Goal: Task Accomplishment & Management: Manage account settings

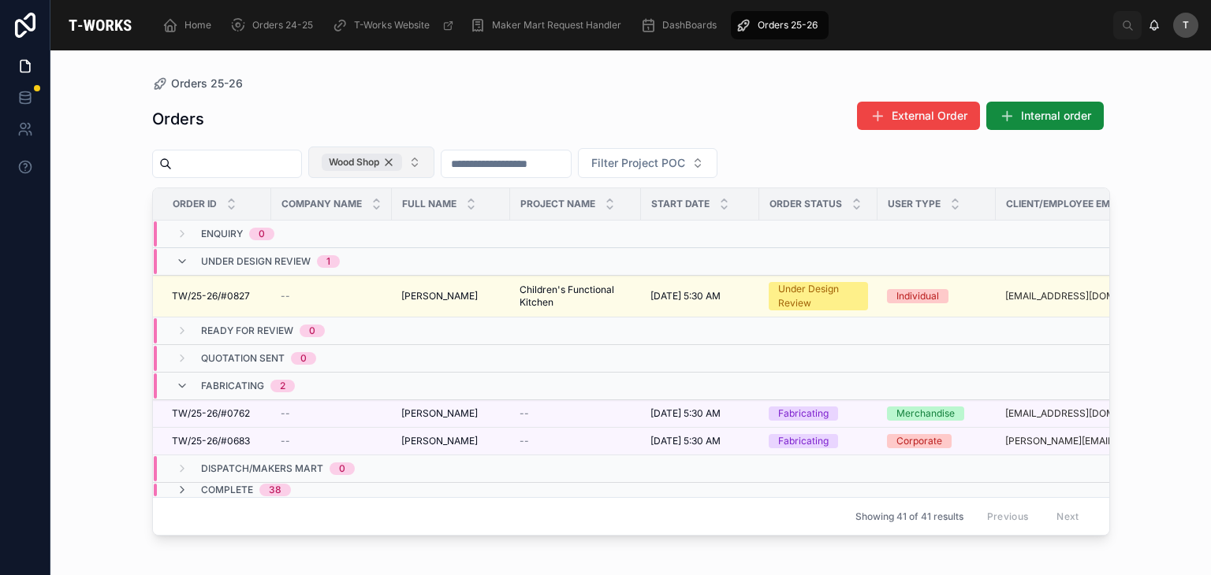
click at [402, 160] on div "Wood Shop" at bounding box center [362, 162] width 80 height 17
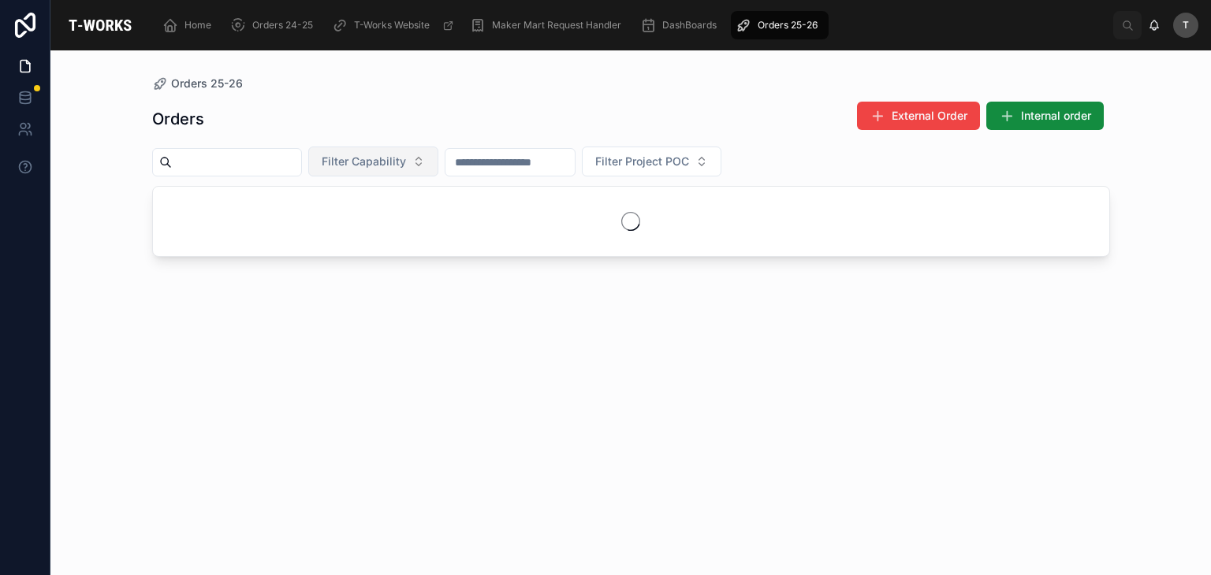
click at [406, 160] on span "Filter Capability" at bounding box center [364, 162] width 84 height 16
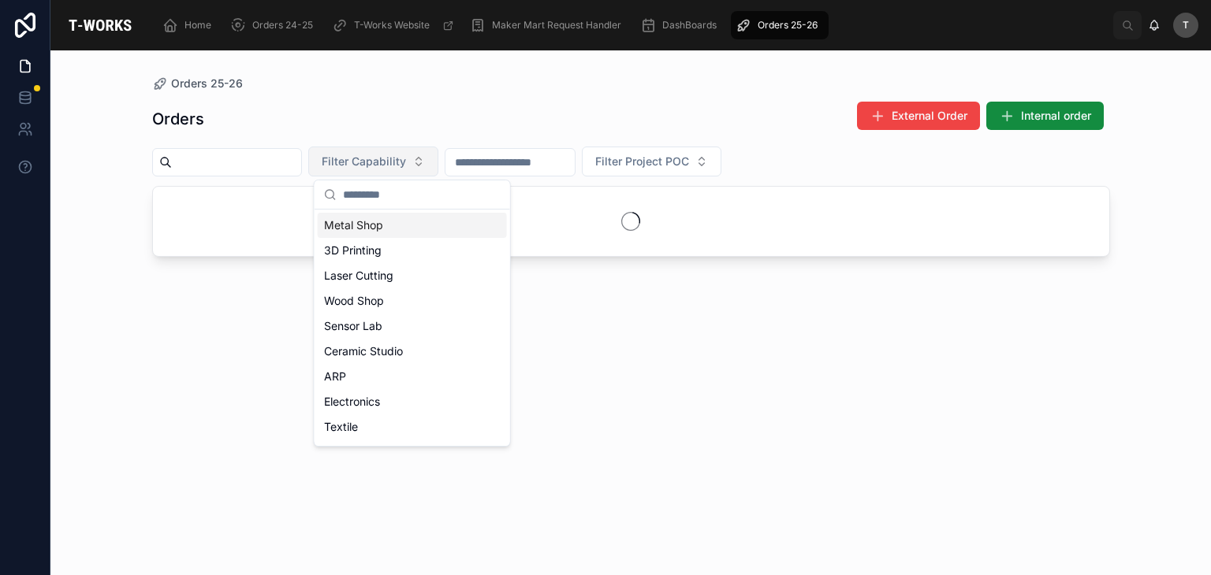
click at [374, 220] on div "Metal Shop" at bounding box center [412, 225] width 189 height 25
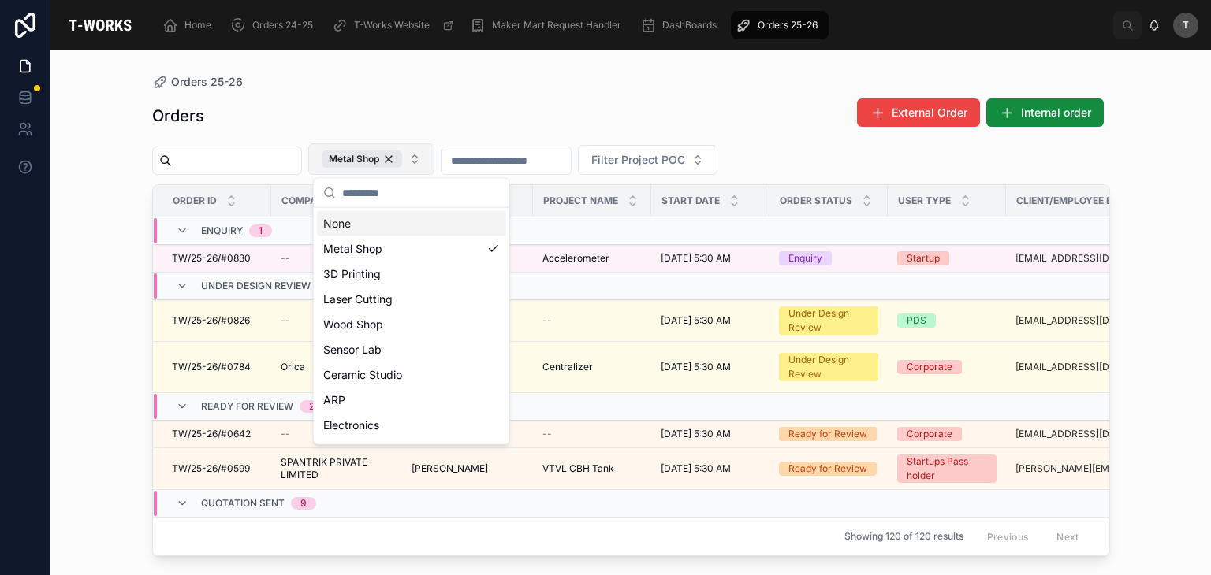
click at [319, 76] on div "Orders 25-26" at bounding box center [631, 82] width 958 height 13
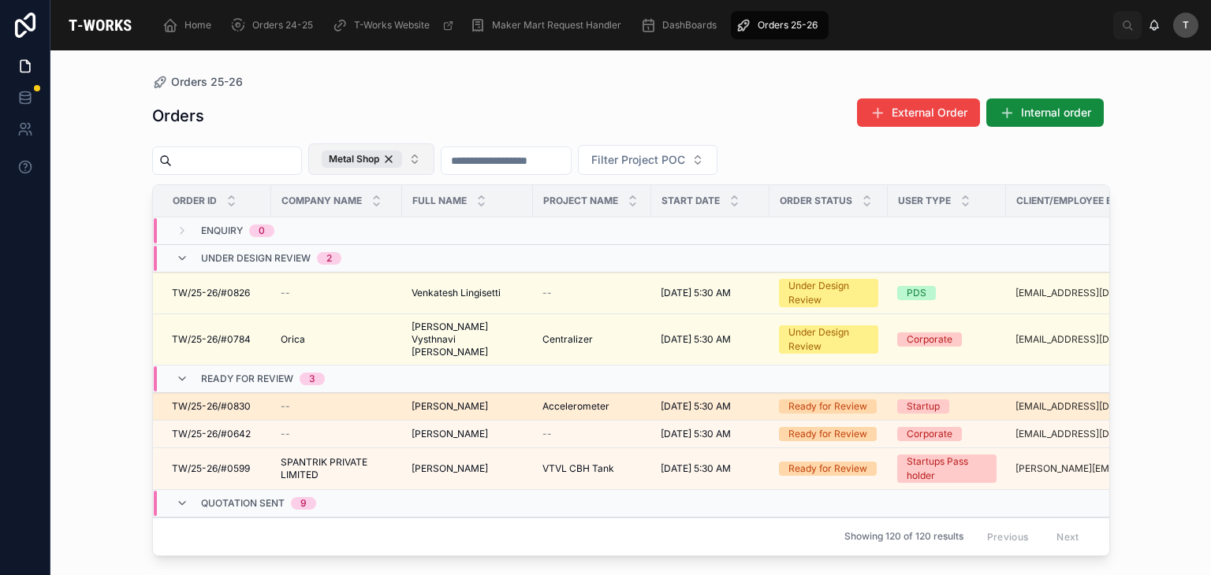
click at [460, 400] on span "[PERSON_NAME]" at bounding box center [449, 406] width 76 height 13
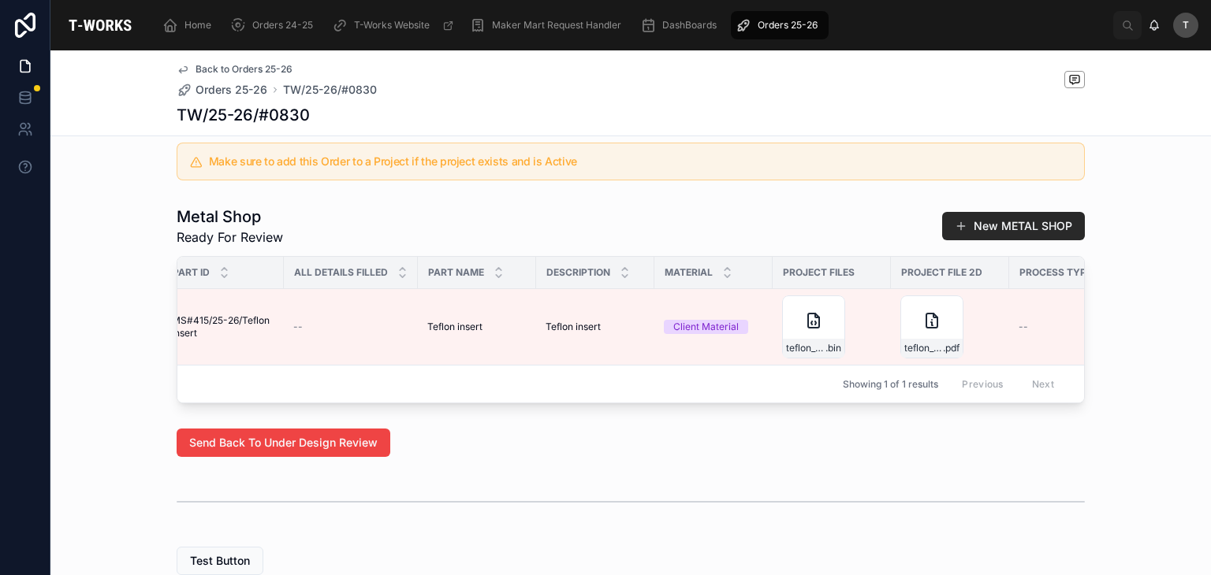
scroll to position [0, 22]
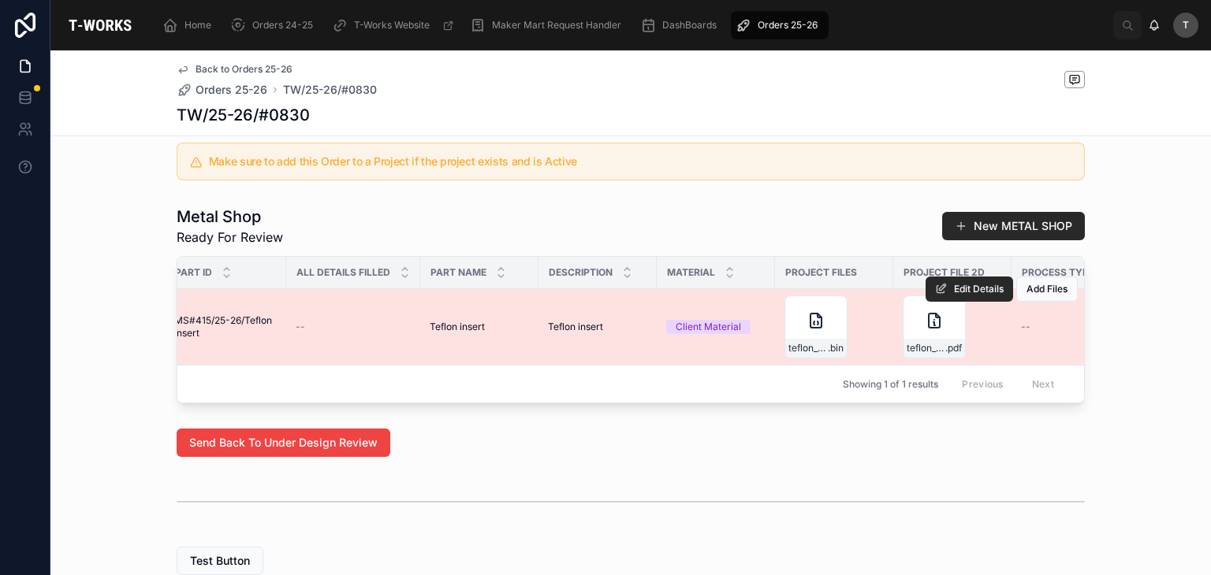
drag, startPoint x: 827, startPoint y: 325, endPoint x: 886, endPoint y: 323, distance: 59.2
click at [0, 0] on icon at bounding box center [0, 0] width 0 height 0
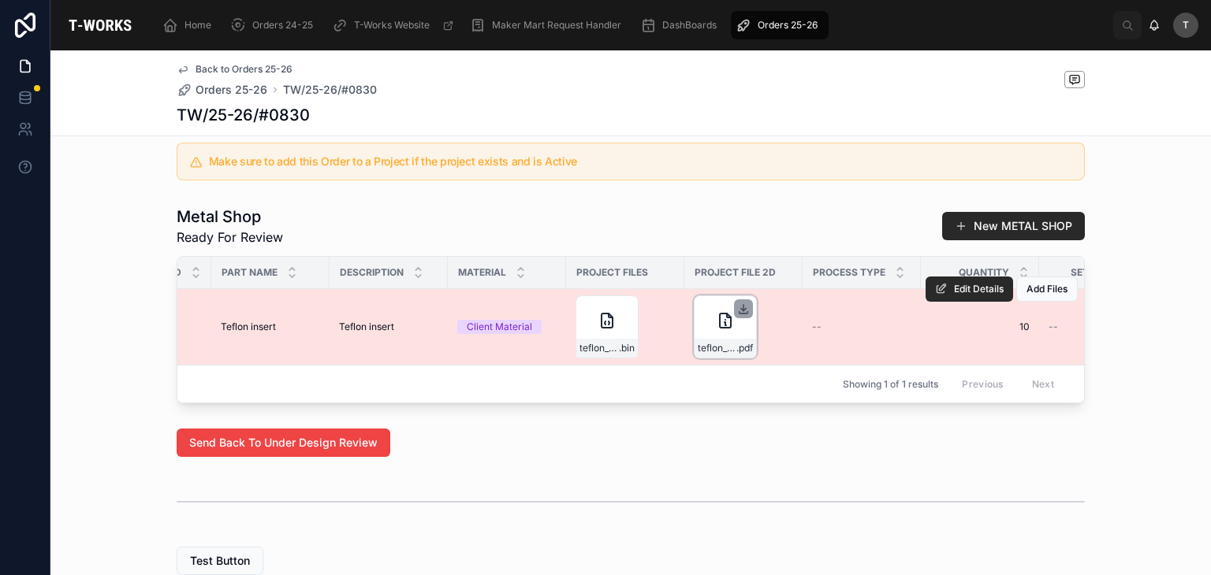
scroll to position [0, 237]
click at [731, 315] on icon at bounding box center [737, 309] width 13 height 13
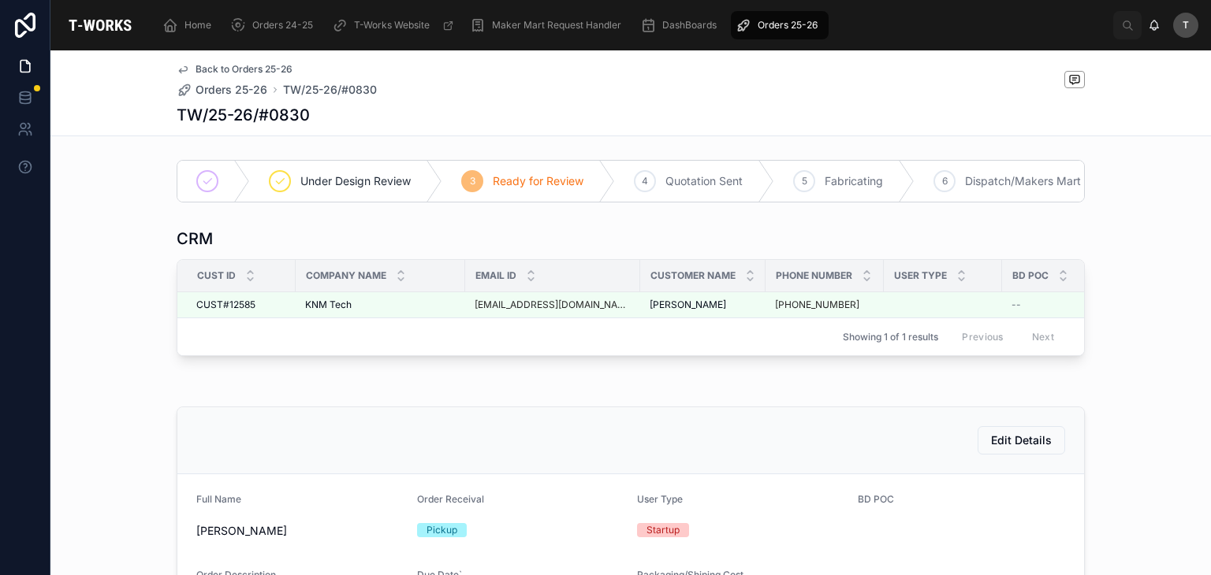
scroll to position [0, 0]
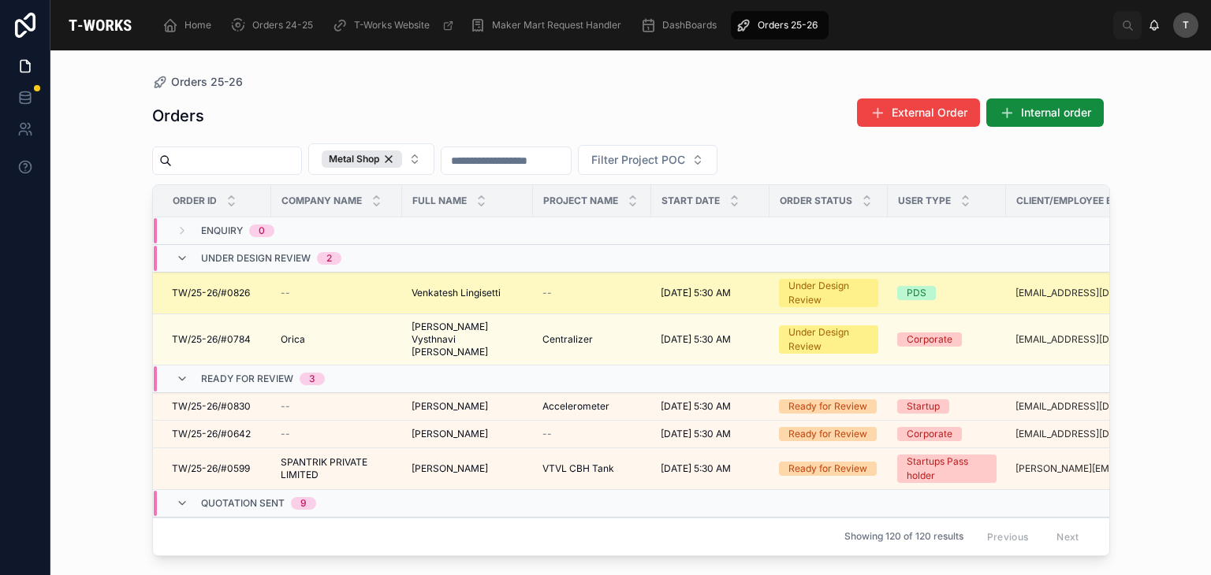
click at [489, 291] on span "Venkatesh Lingisetti" at bounding box center [455, 293] width 89 height 13
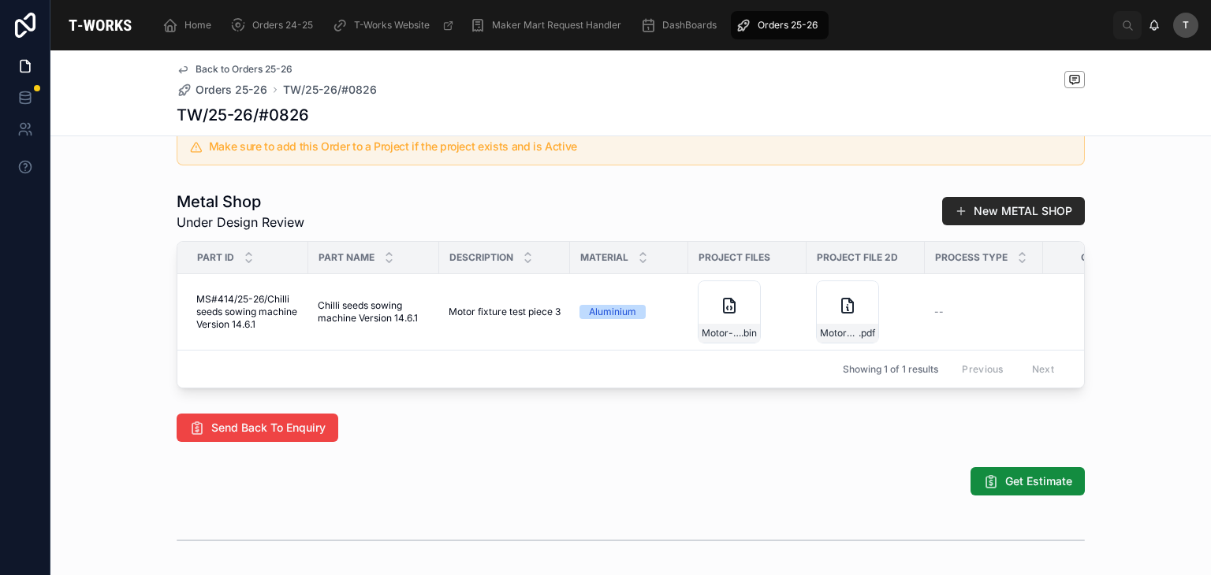
scroll to position [630, 0]
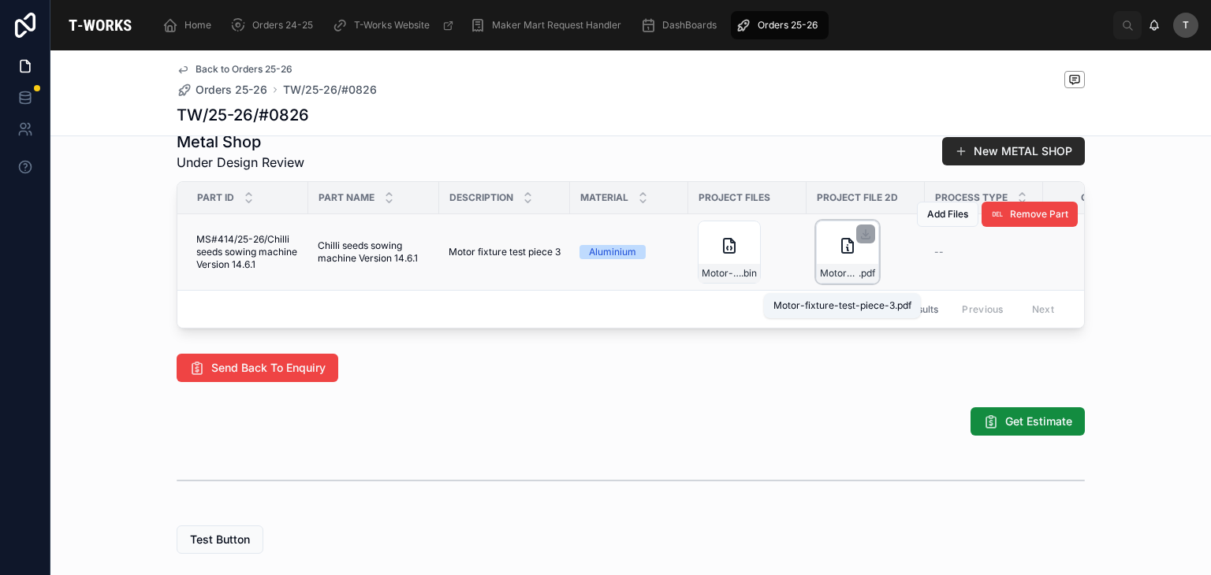
click at [835, 280] on span "Motor-fixture-test-piece-3" at bounding box center [839, 273] width 39 height 13
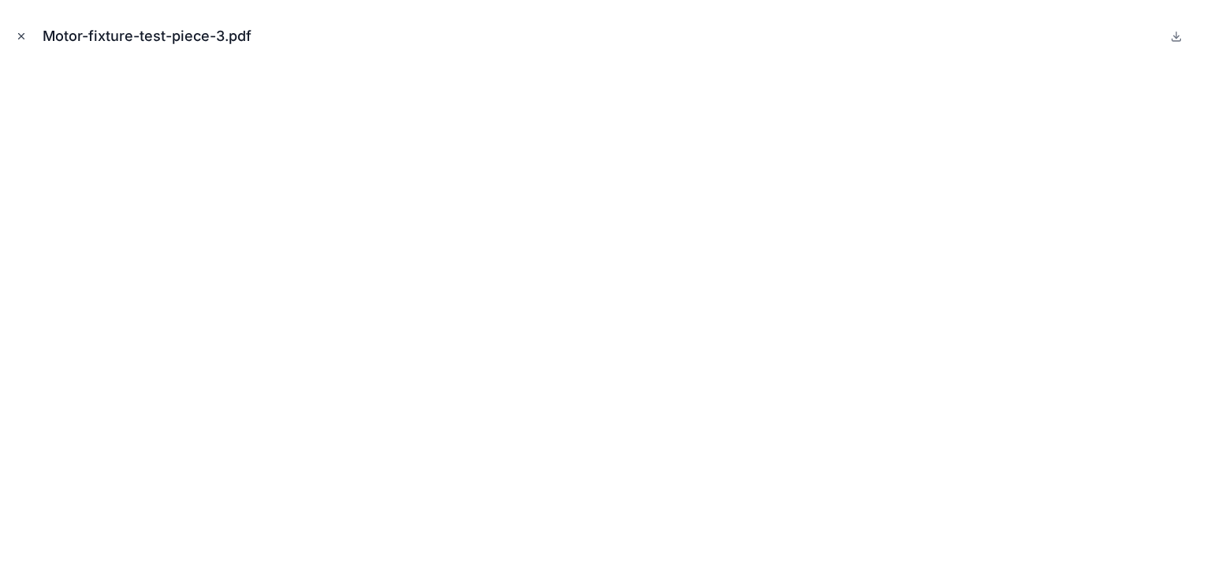
click at [20, 36] on icon "Close modal" at bounding box center [22, 37] width 6 height 6
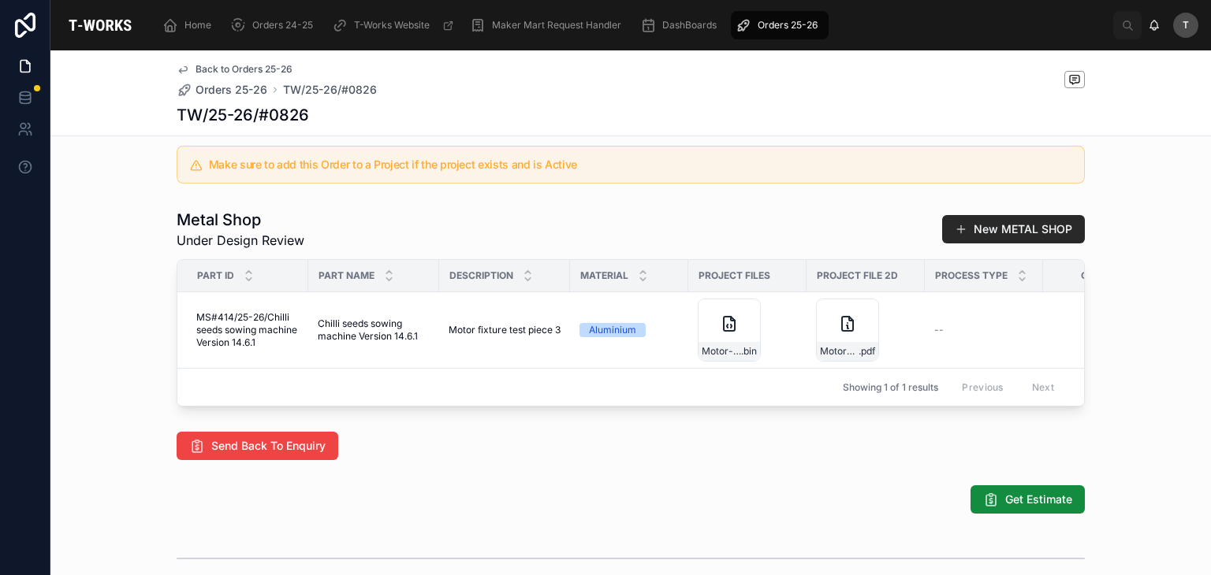
scroll to position [552, 0]
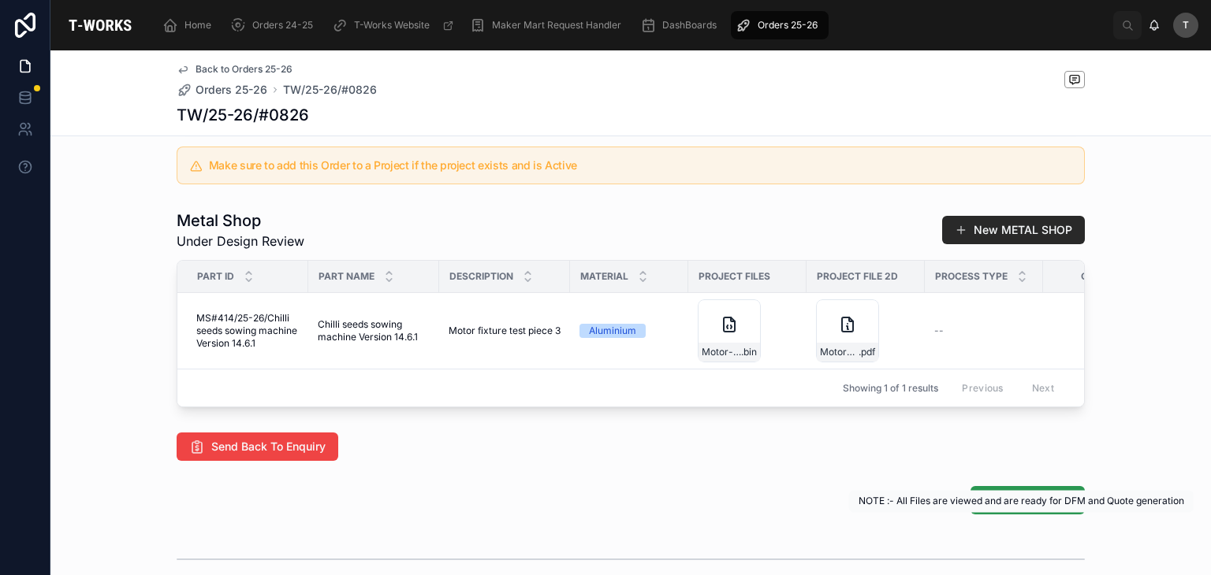
click at [1005, 508] on span "Get Estimate" at bounding box center [1038, 501] width 67 height 16
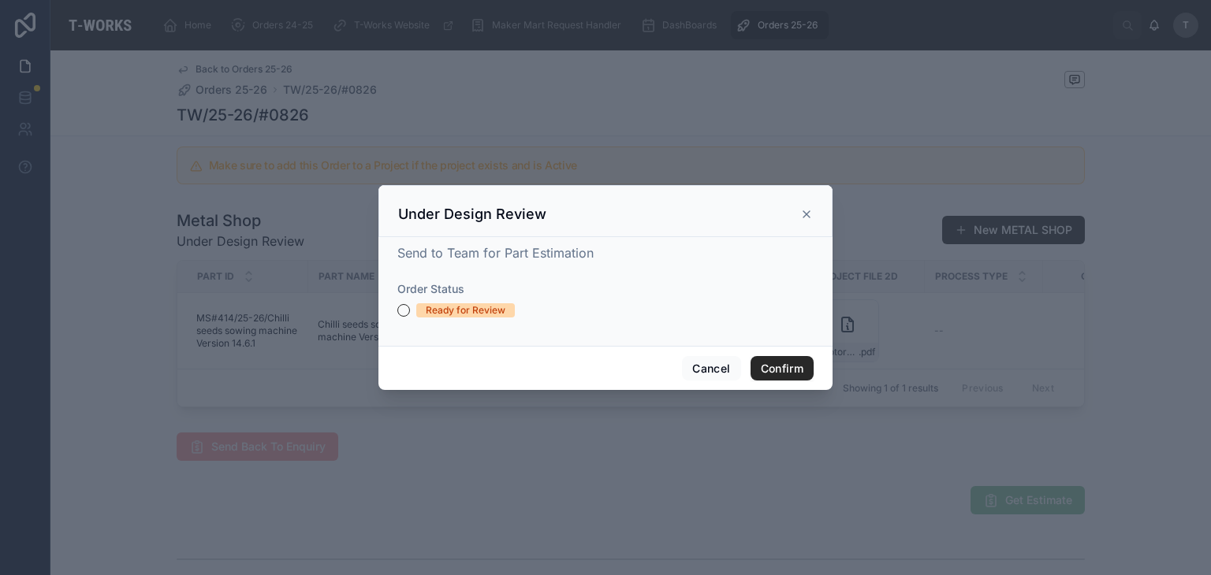
click at [468, 303] on div "Ready for Review" at bounding box center [466, 310] width 80 height 14
click at [410, 304] on button "Ready for Review" at bounding box center [403, 310] width 13 height 13
click at [772, 376] on button "Confirm" at bounding box center [781, 368] width 63 height 25
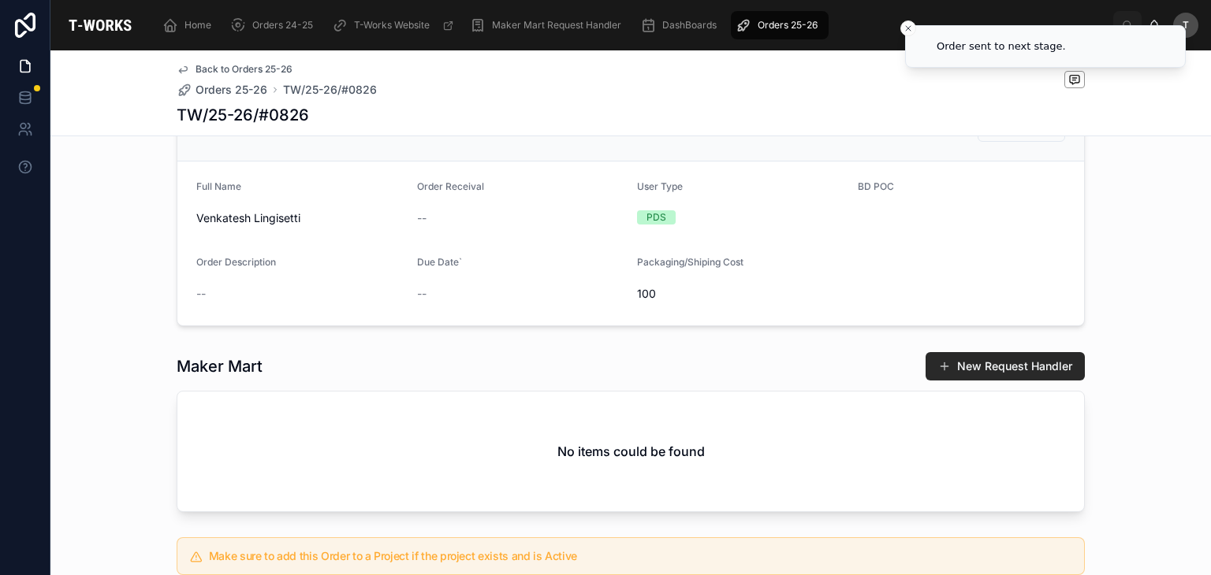
scroll to position [158, 0]
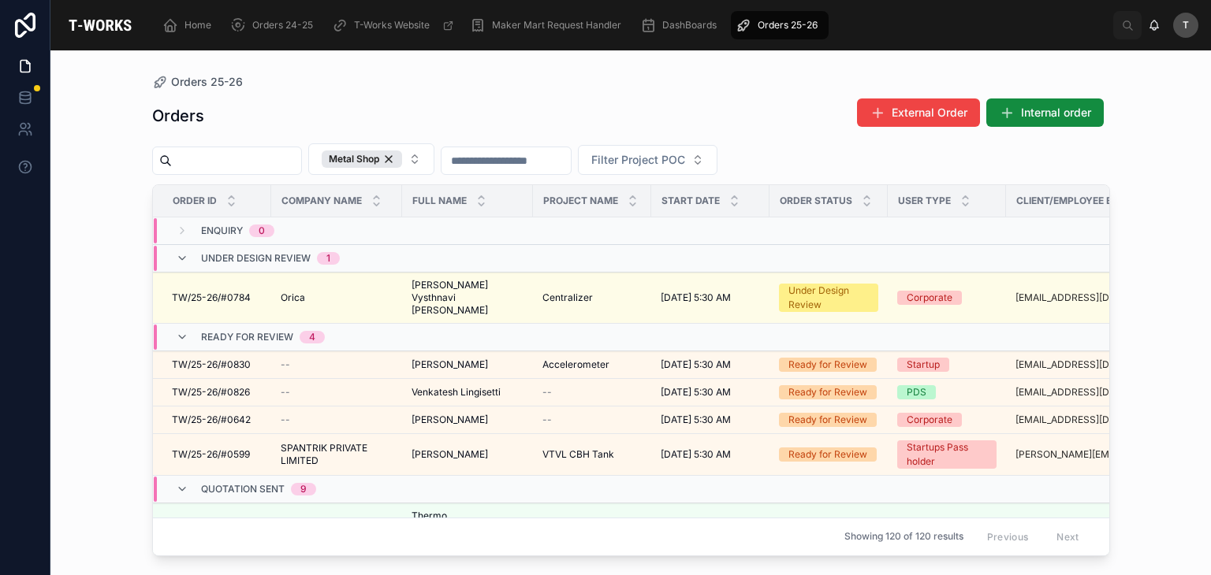
click at [474, 126] on div "Orders External Order Internal order" at bounding box center [631, 116] width 958 height 36
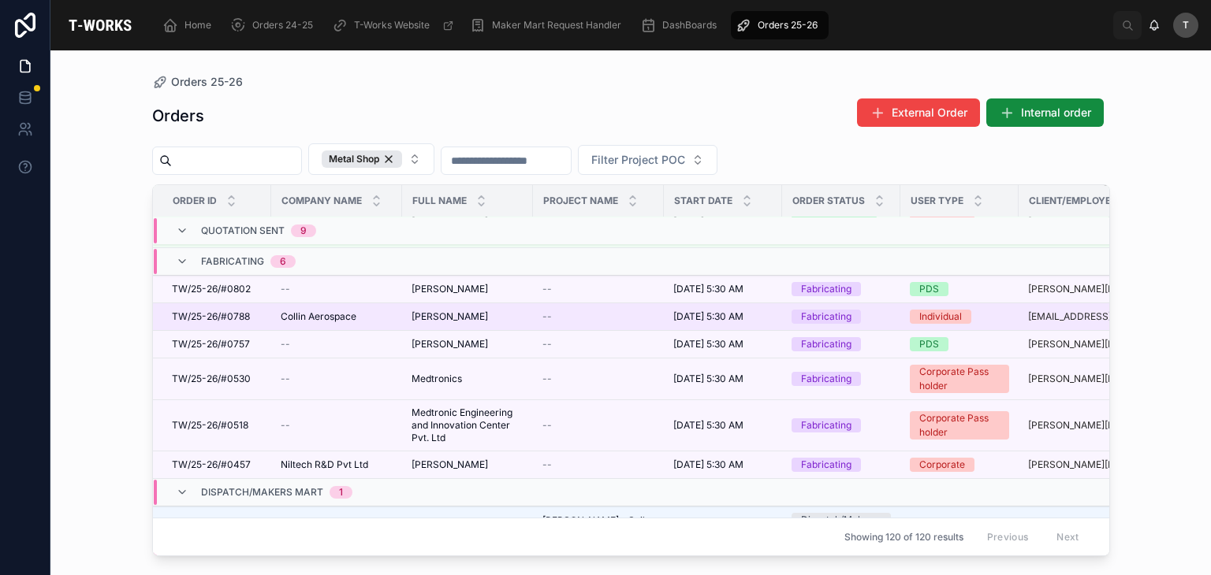
scroll to position [563, 0]
click at [231, 314] on span "TW/25-26/#0788" at bounding box center [211, 317] width 78 height 13
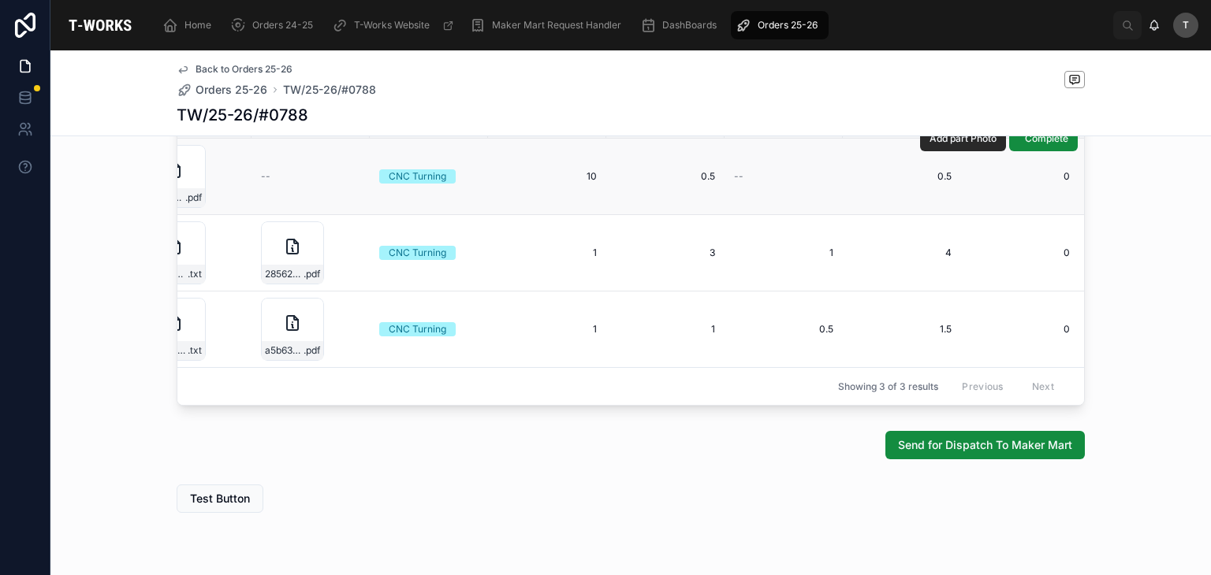
scroll to position [946, 0]
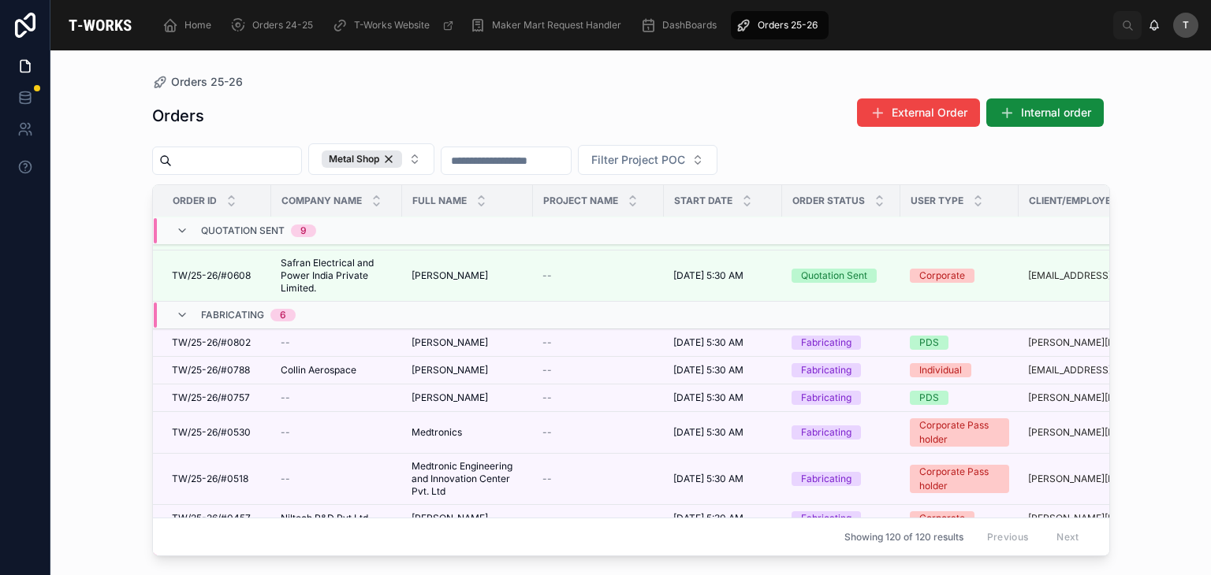
scroll to position [538, 0]
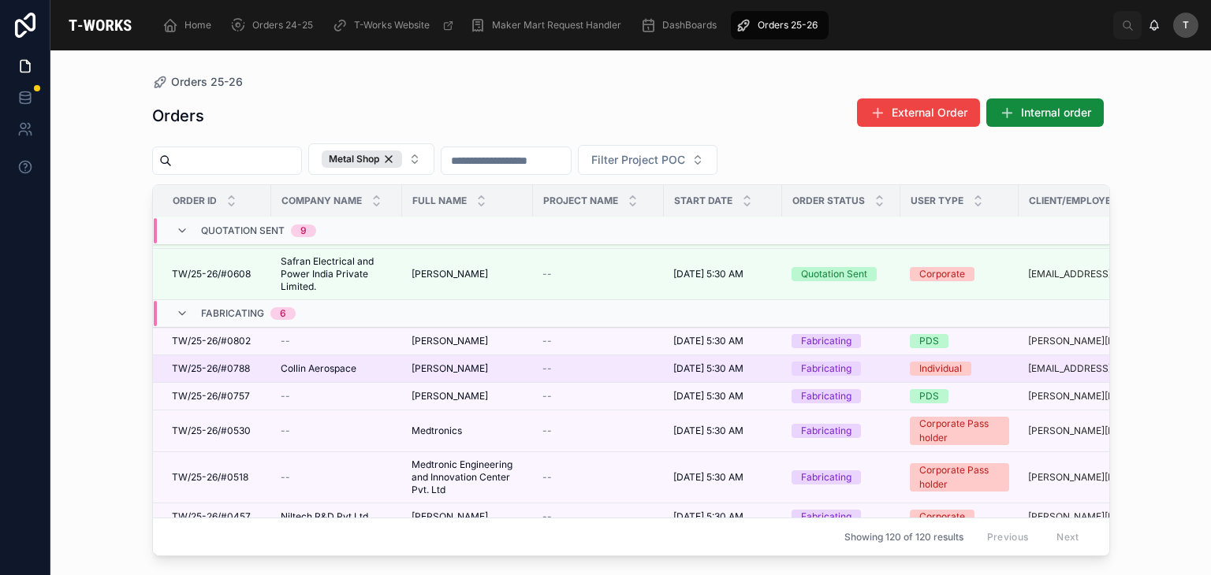
click at [448, 355] on td "[PERSON_NAME] [PERSON_NAME]" at bounding box center [467, 369] width 131 height 28
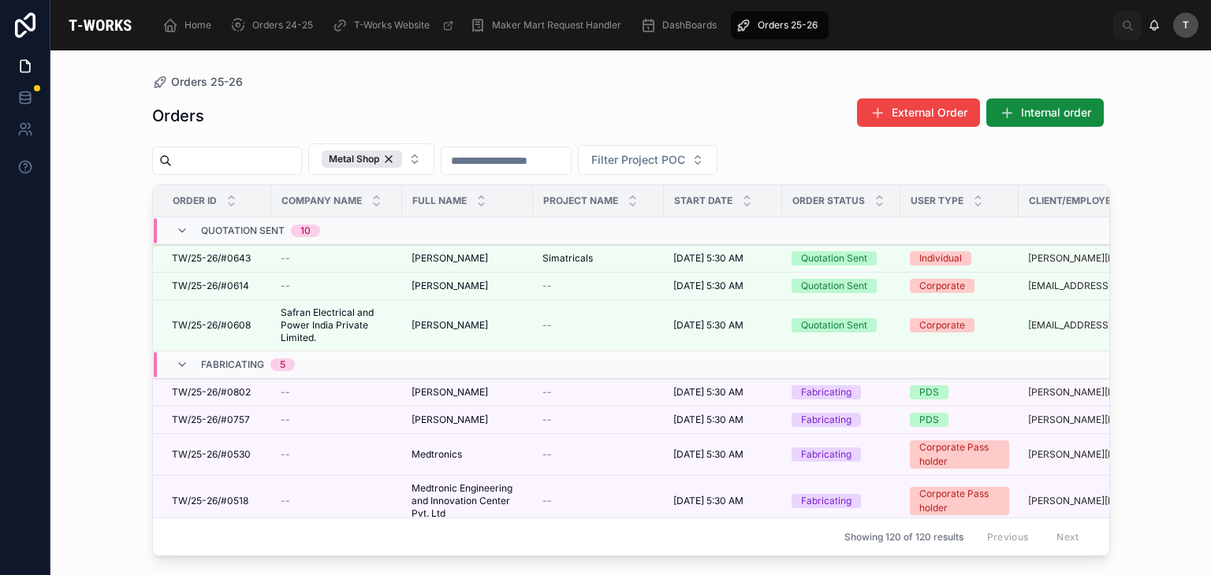
click at [961, 65] on div "Orders 25-26 Orders External Order Internal order Metal Shop Filter Project POC…" at bounding box center [631, 303] width 1008 height 506
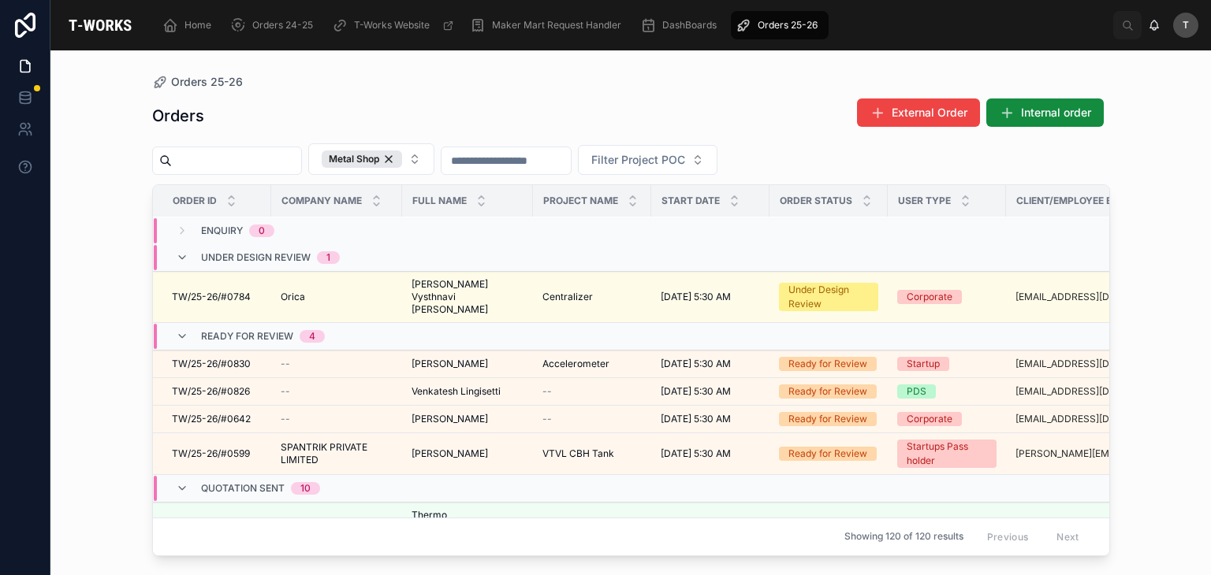
scroll to position [0, 0]
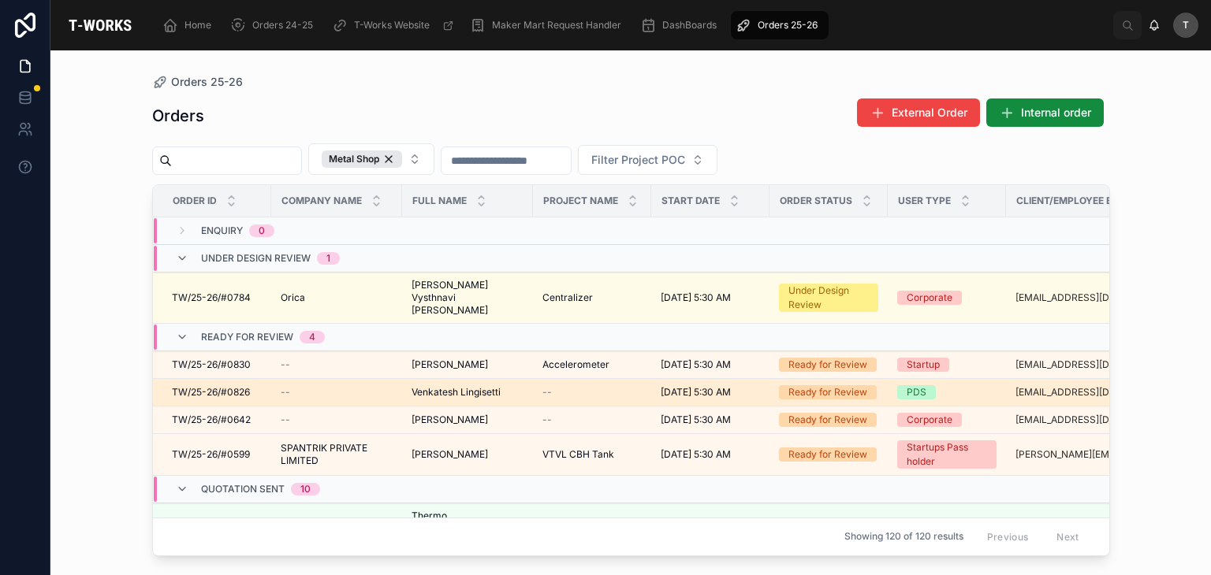
click at [444, 386] on span "Venkatesh Lingisetti" at bounding box center [455, 392] width 89 height 13
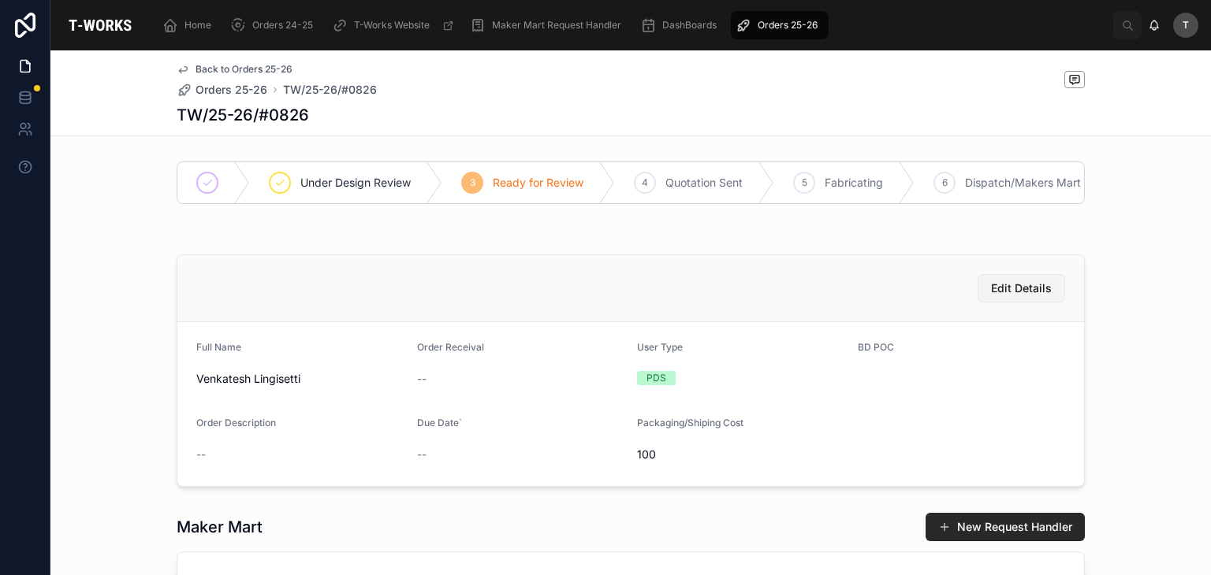
click at [991, 296] on span "Edit Details" at bounding box center [1021, 289] width 61 height 16
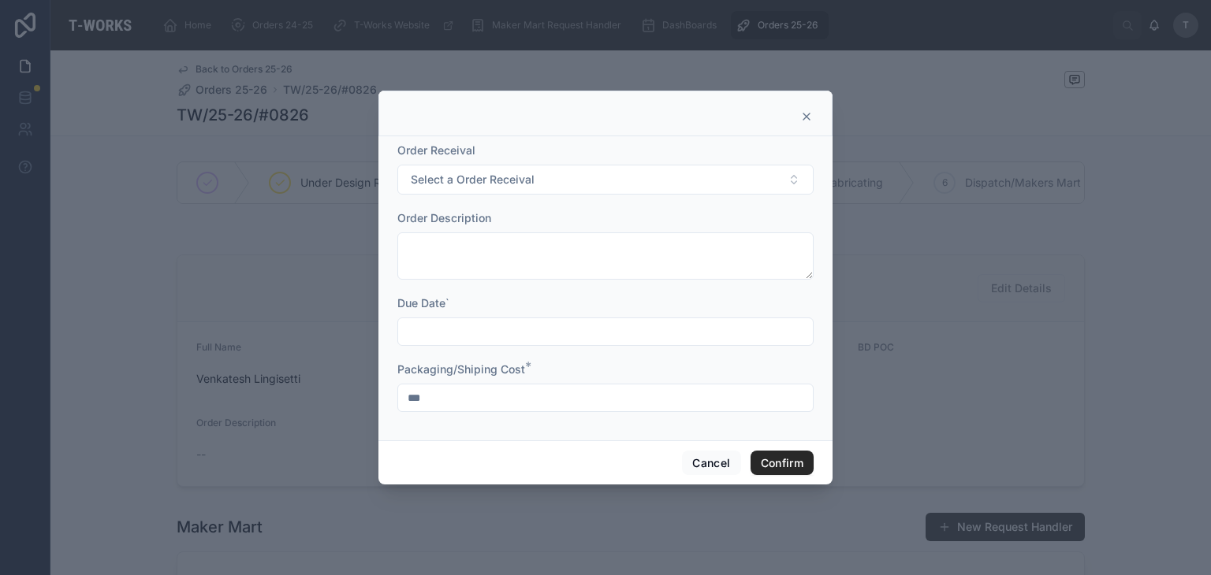
click at [498, 395] on input "***" at bounding box center [605, 398] width 415 height 22
type input "*"
click at [790, 461] on button "Confirm" at bounding box center [781, 463] width 63 height 25
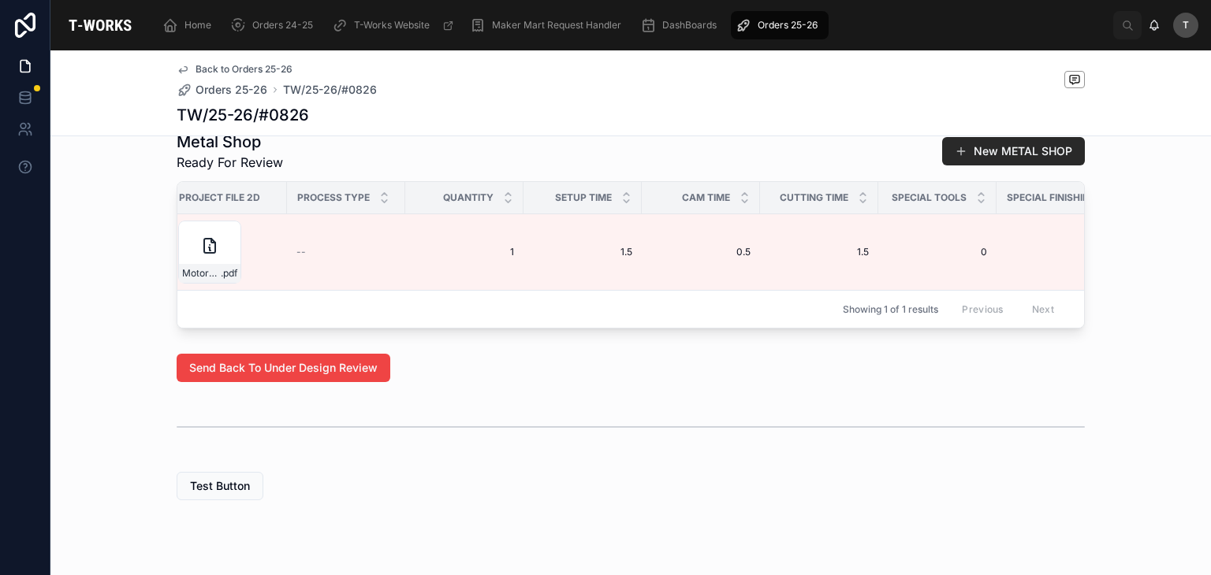
scroll to position [0, 886]
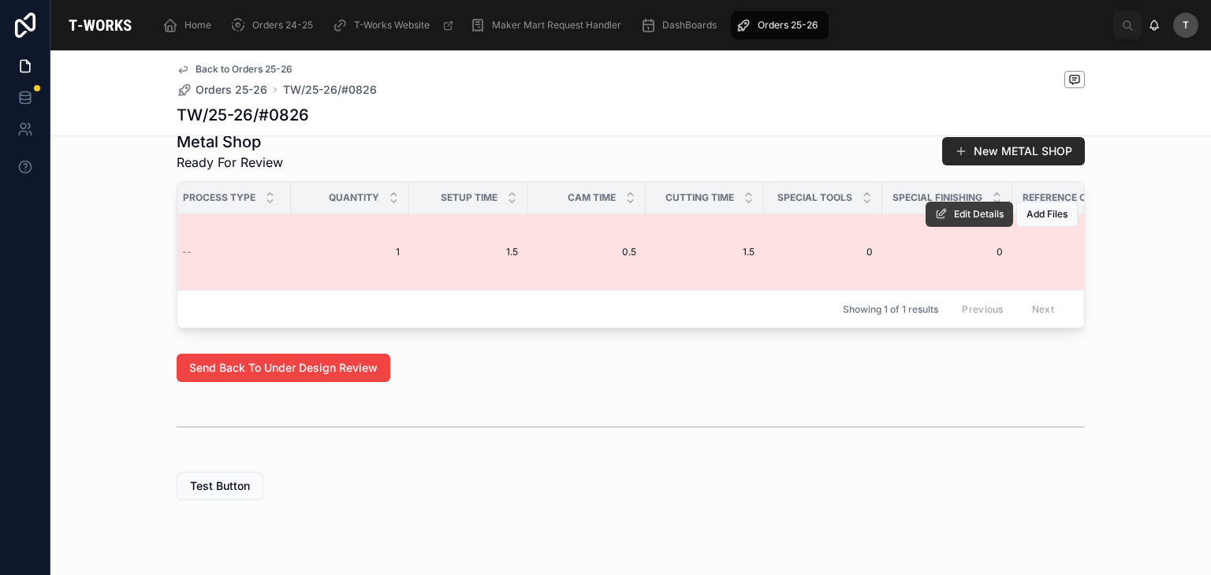
click at [954, 221] on span "Edit Details" at bounding box center [979, 214] width 50 height 13
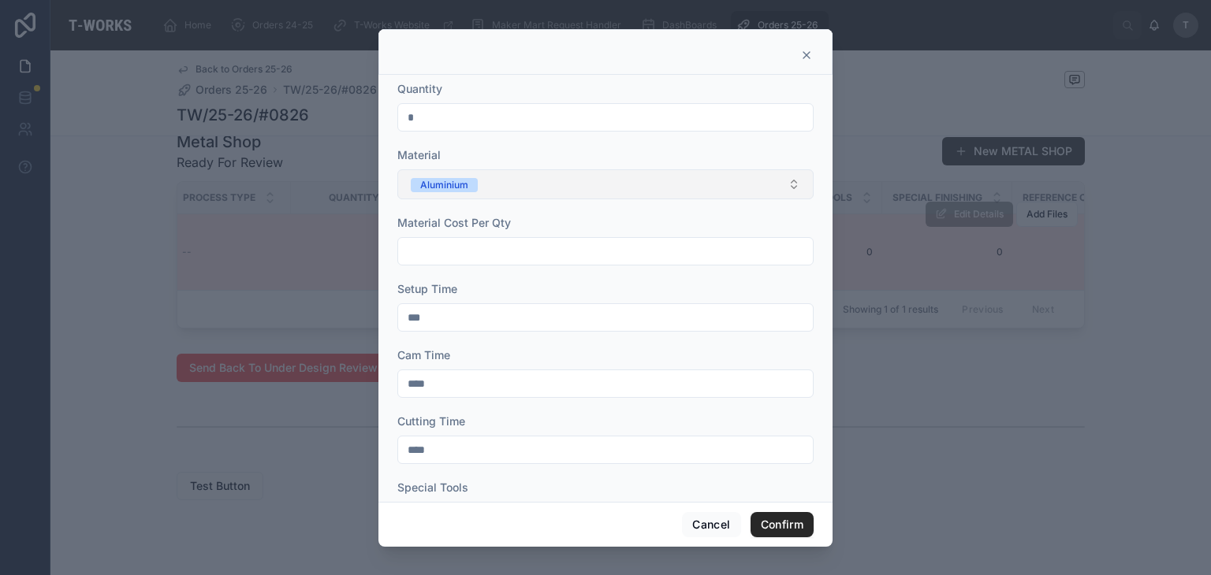
click at [446, 187] on div "Aluminium" at bounding box center [444, 185] width 48 height 14
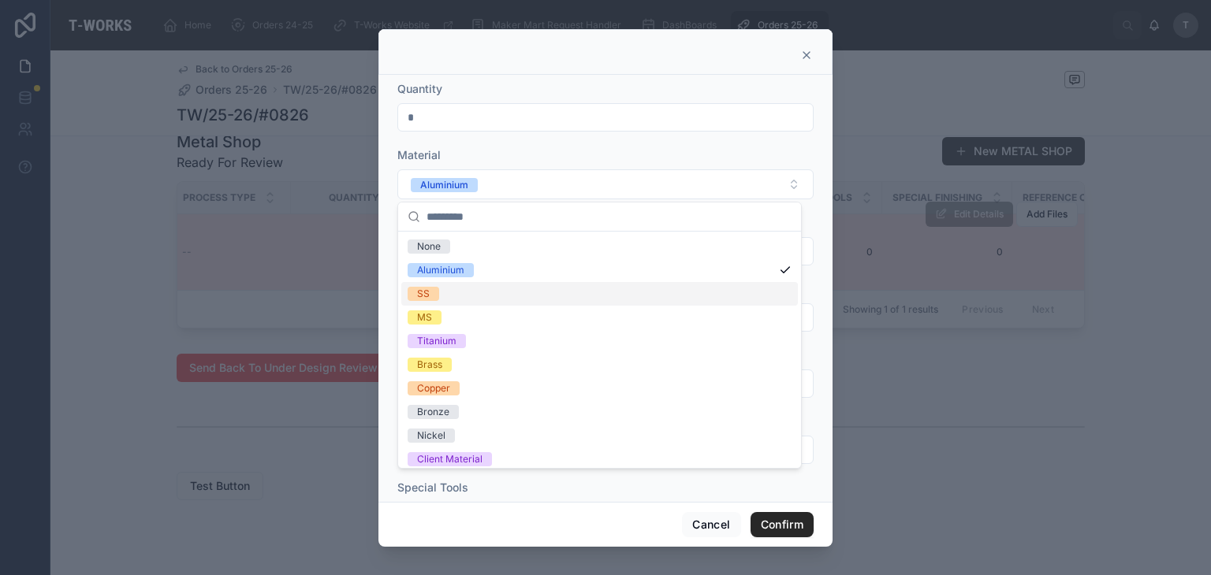
click at [420, 293] on div "SS" at bounding box center [423, 294] width 13 height 14
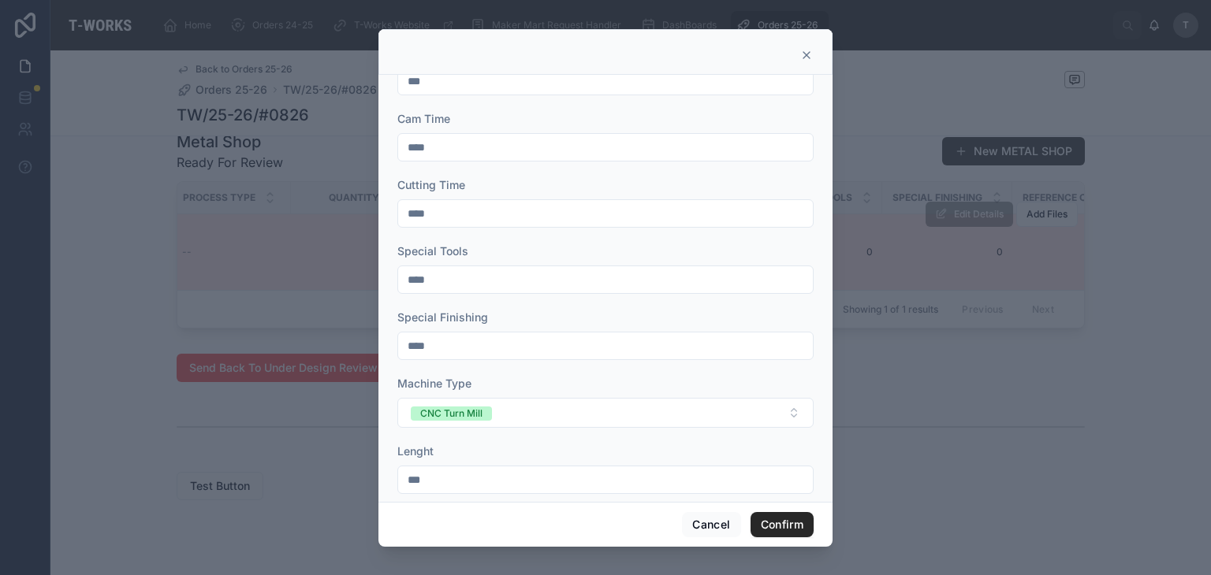
scroll to position [552, 0]
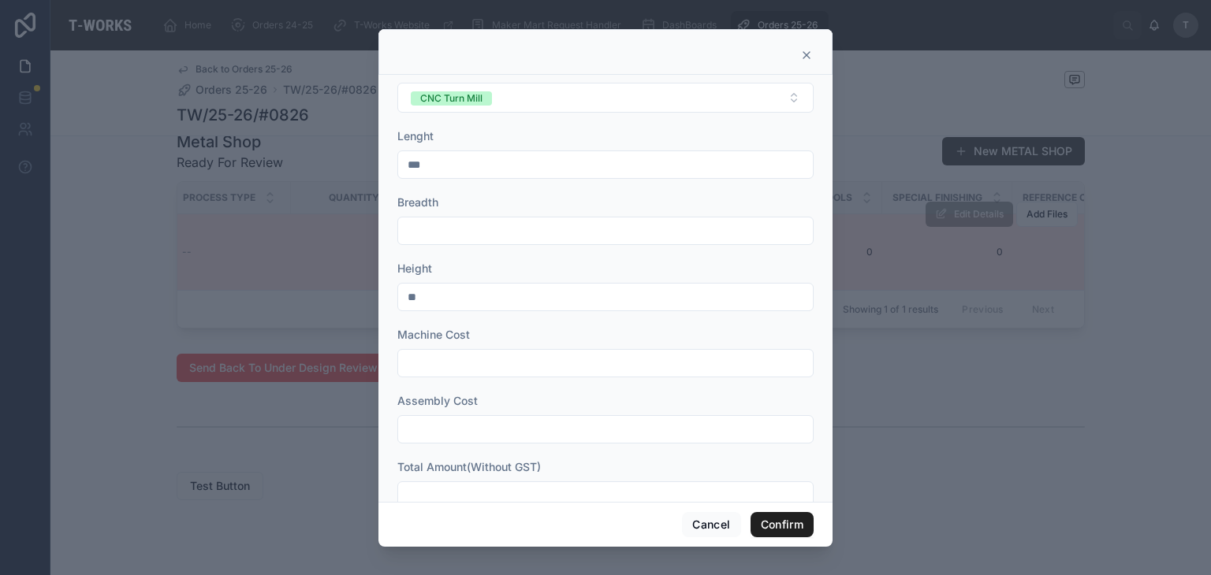
click at [791, 519] on button "Confirm" at bounding box center [781, 524] width 63 height 25
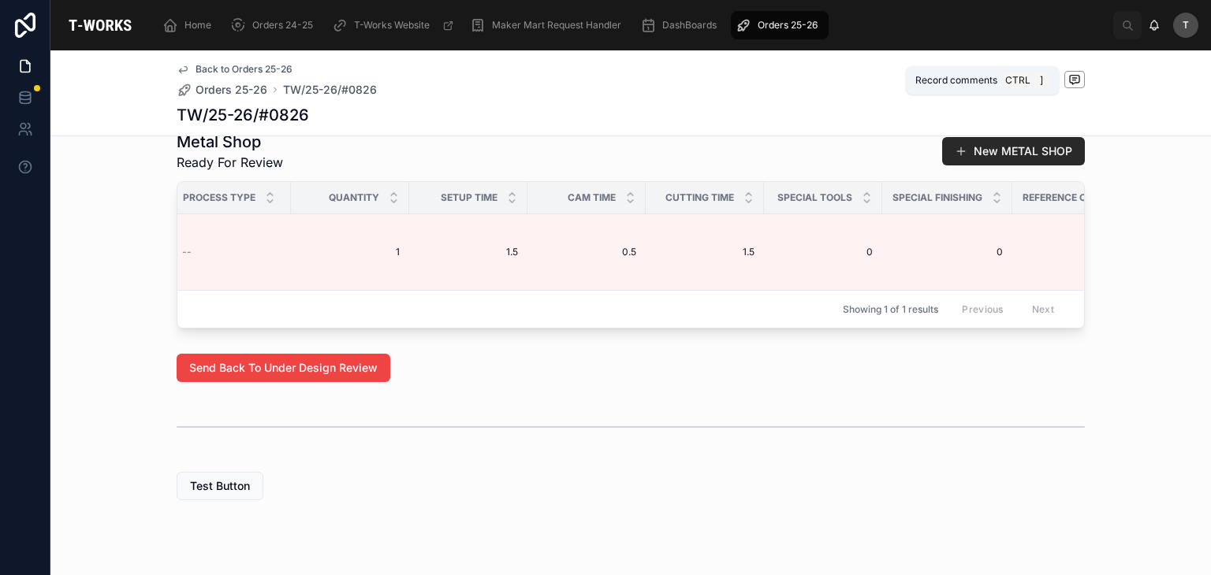
click at [1064, 86] on span at bounding box center [1074, 79] width 20 height 17
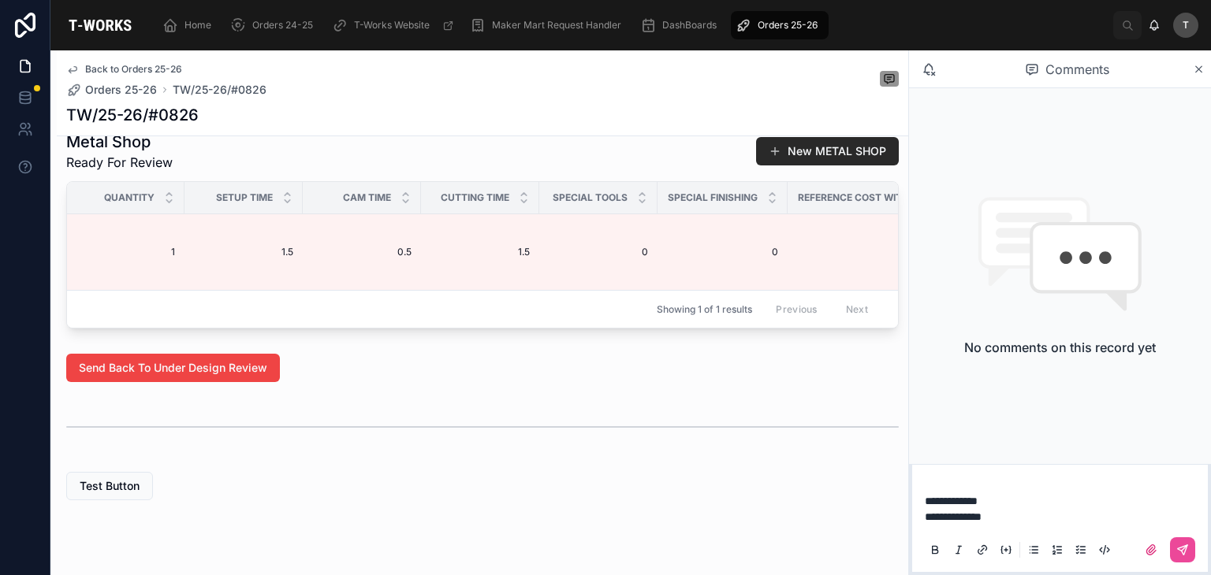
scroll to position [0, 993]
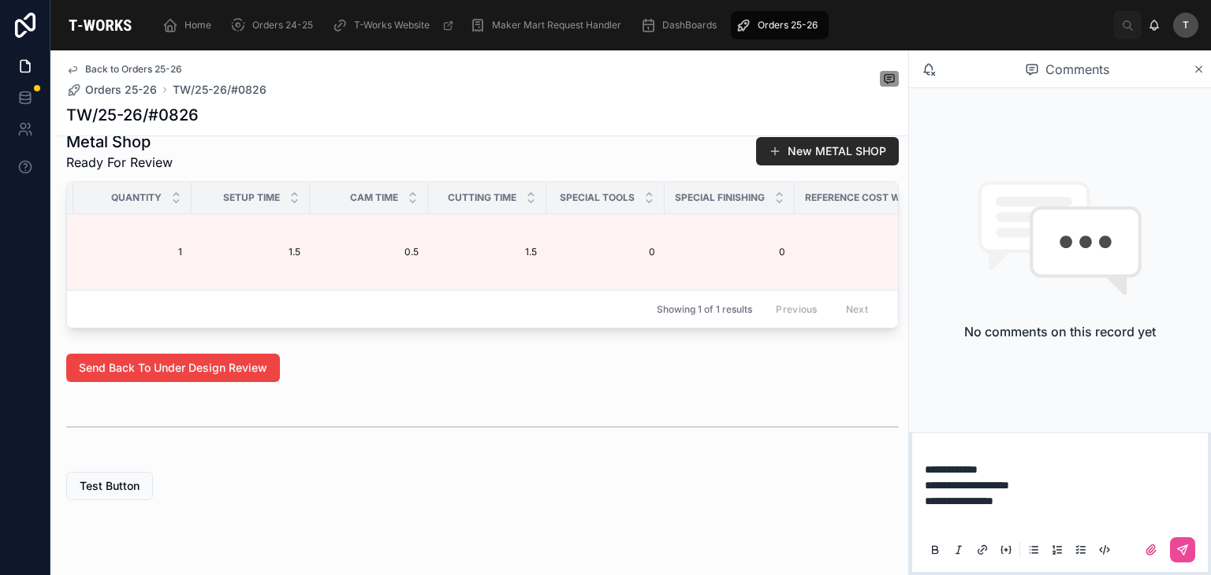
click at [1009, 486] on span "**********" at bounding box center [966, 485] width 84 height 11
drag, startPoint x: 1024, startPoint y: 486, endPoint x: 1047, endPoint y: 497, distance: 26.1
click at [1061, 494] on p "**********" at bounding box center [1062, 501] width 277 height 16
click at [1040, 480] on p "**********" at bounding box center [1062, 486] width 277 height 16
click at [1059, 511] on p at bounding box center [1062, 517] width 277 height 16
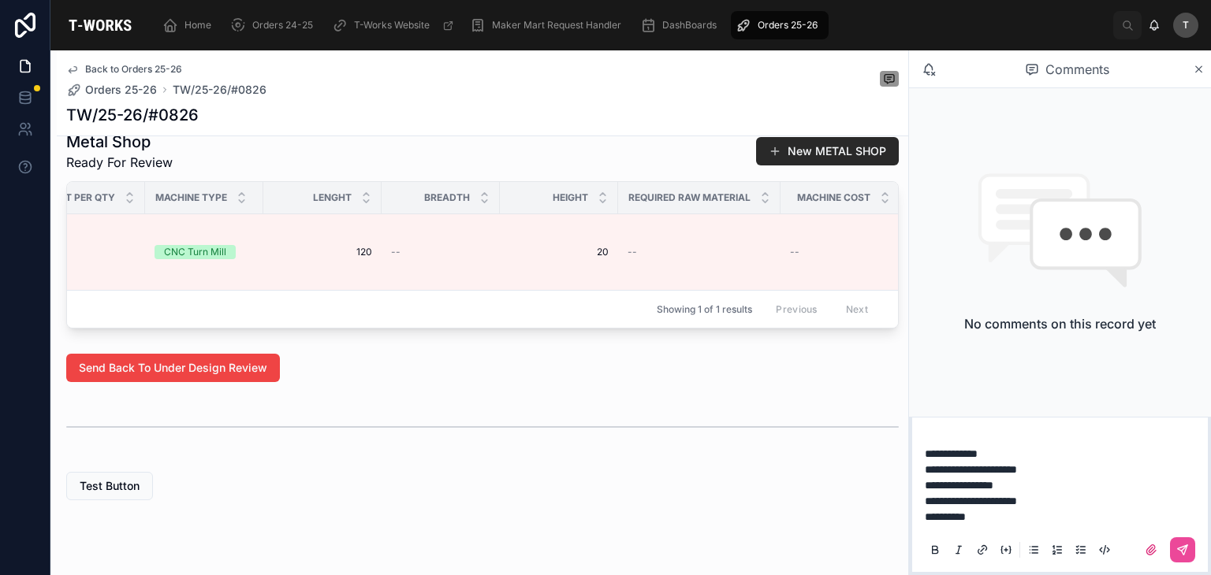
scroll to position [0, 2304]
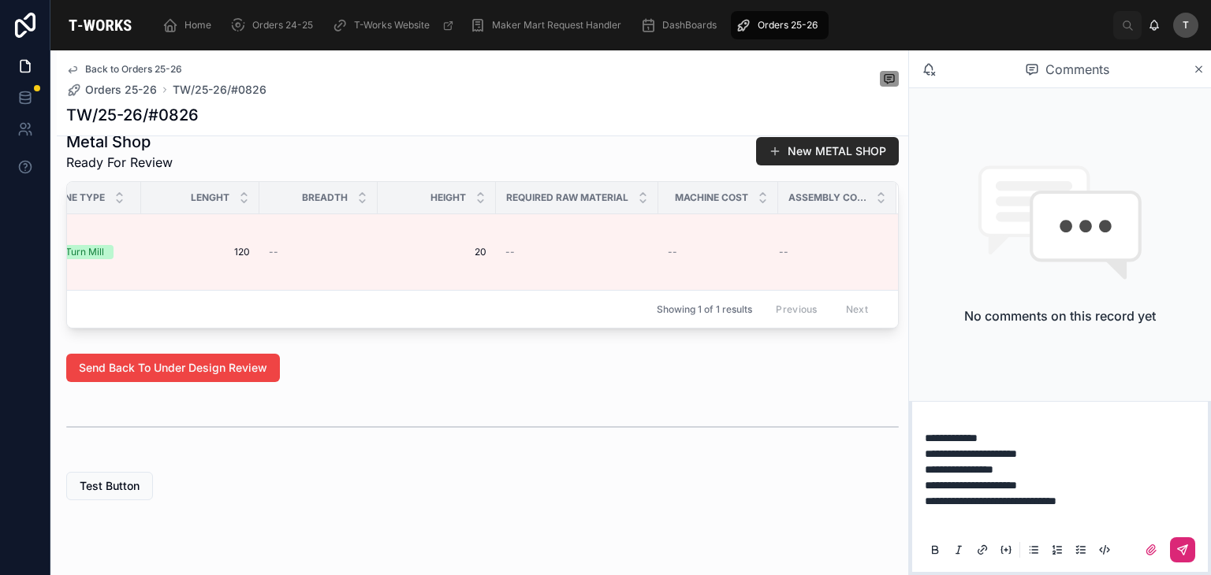
click at [1179, 547] on icon at bounding box center [1182, 550] width 13 height 13
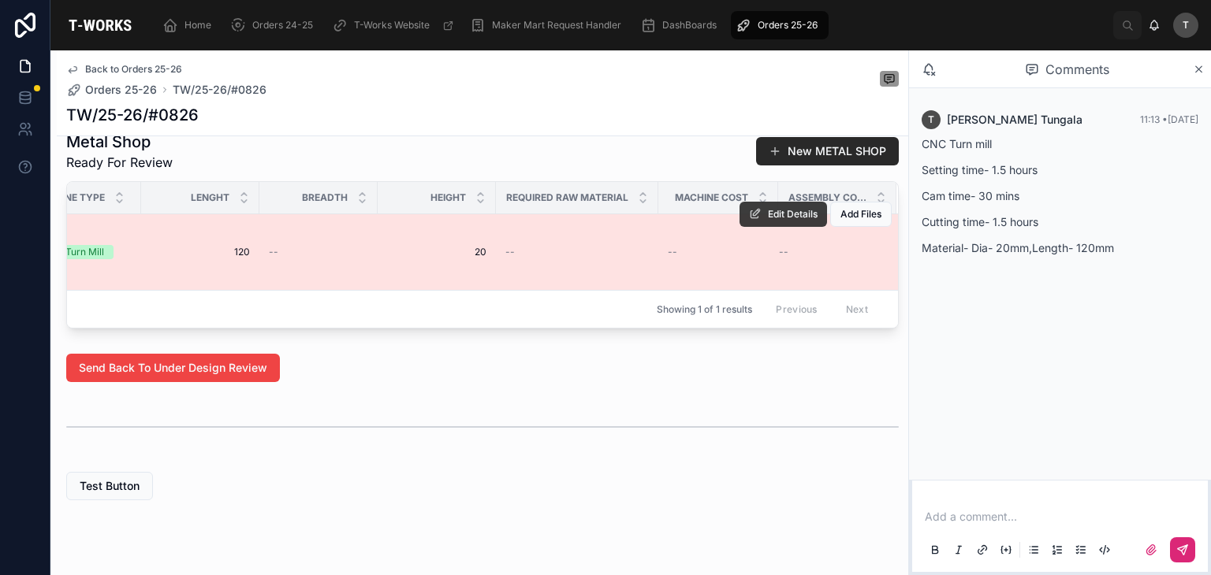
click at [794, 221] on span "Edit Details" at bounding box center [793, 214] width 50 height 13
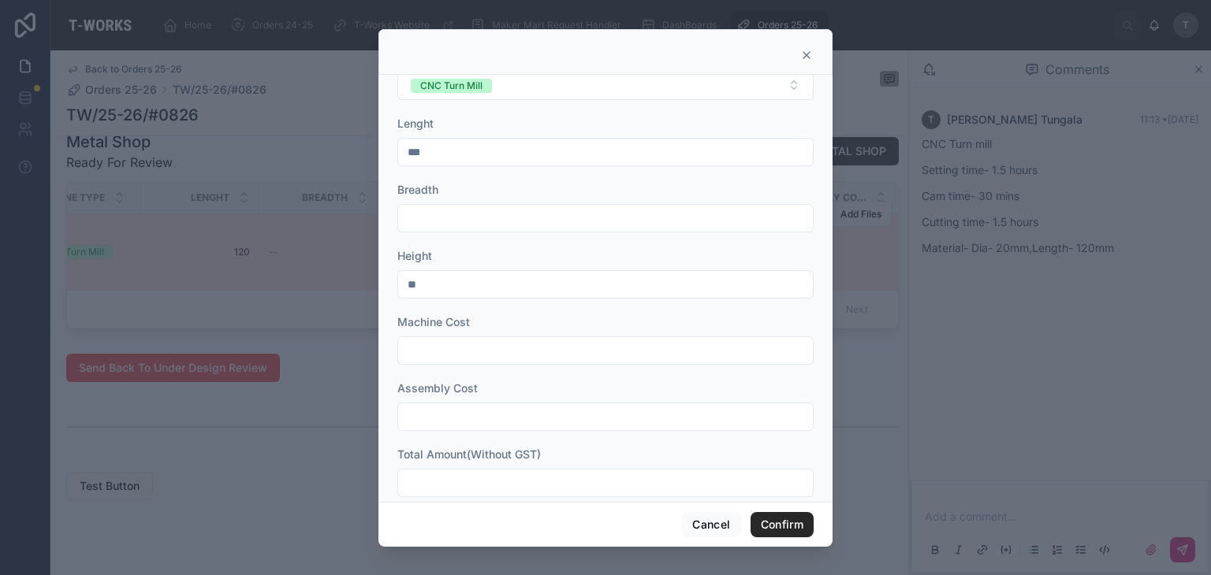
scroll to position [586, 0]
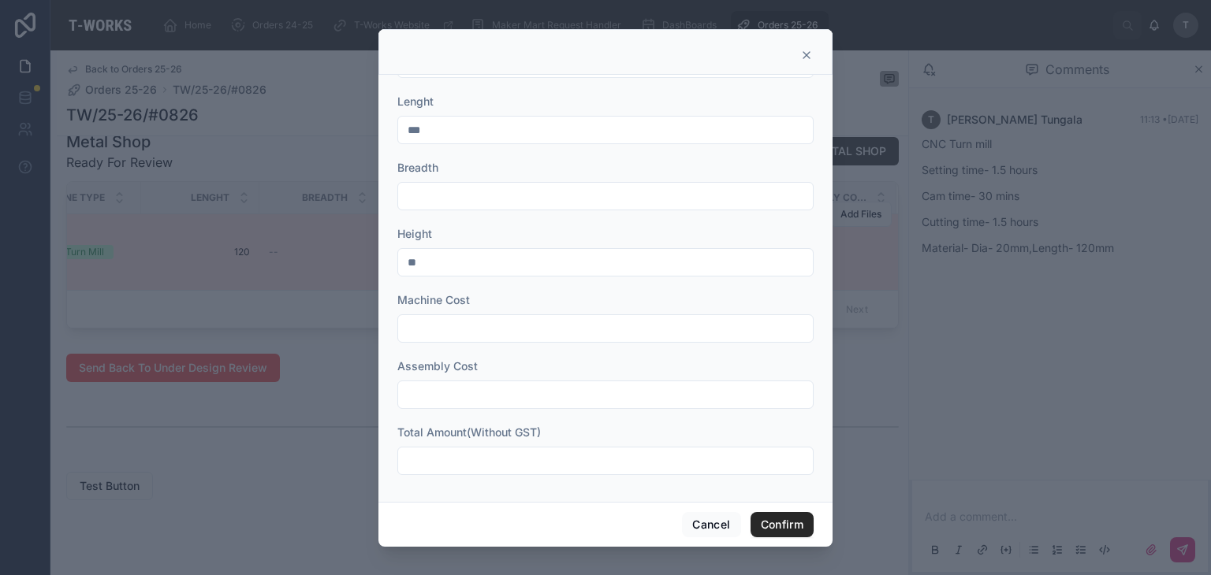
click at [486, 455] on input "text" at bounding box center [605, 461] width 415 height 22
type input "*"
click at [787, 516] on button "Confirm" at bounding box center [781, 524] width 63 height 25
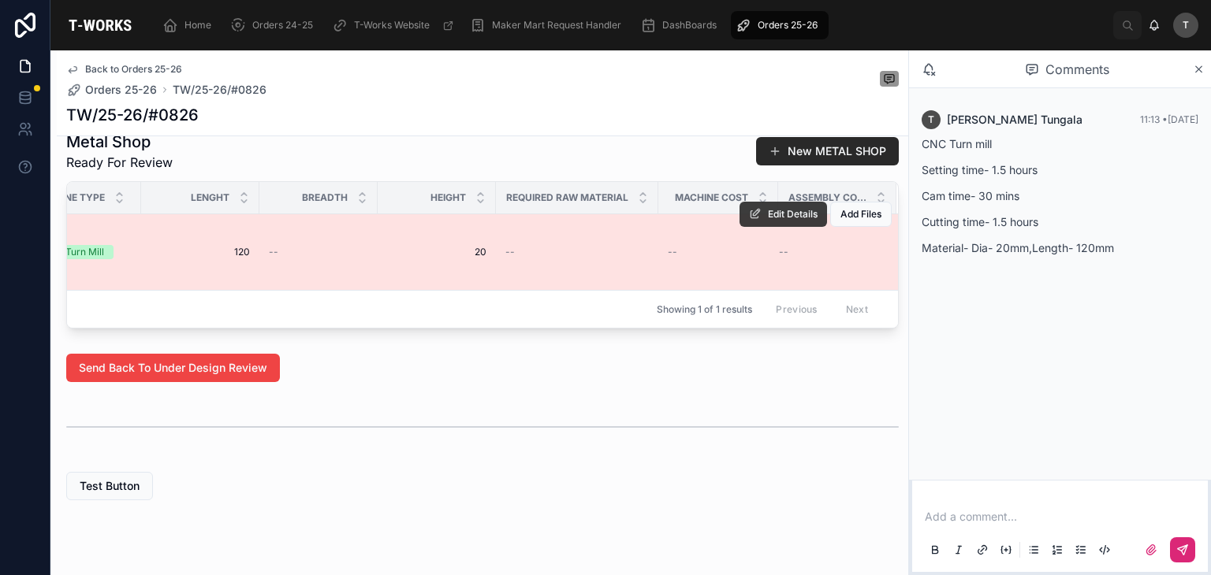
click at [783, 216] on button "Edit Details" at bounding box center [782, 214] width 87 height 25
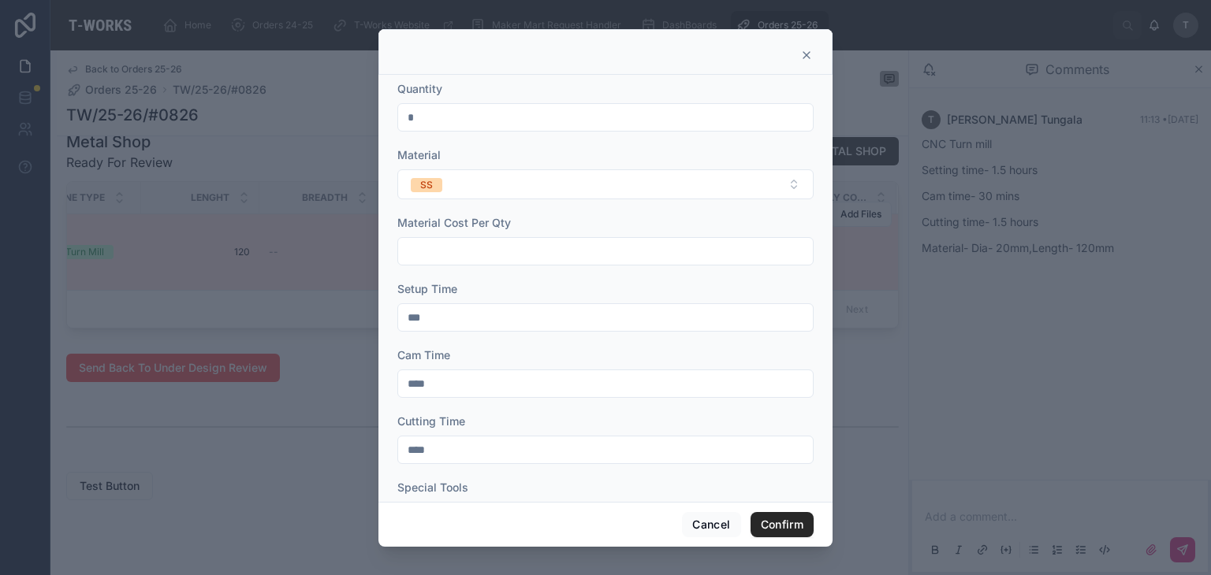
click at [473, 322] on input "***" at bounding box center [605, 318] width 415 height 22
click at [474, 325] on input "***" at bounding box center [605, 318] width 415 height 22
type input "***"
click at [444, 379] on input "****" at bounding box center [605, 384] width 415 height 22
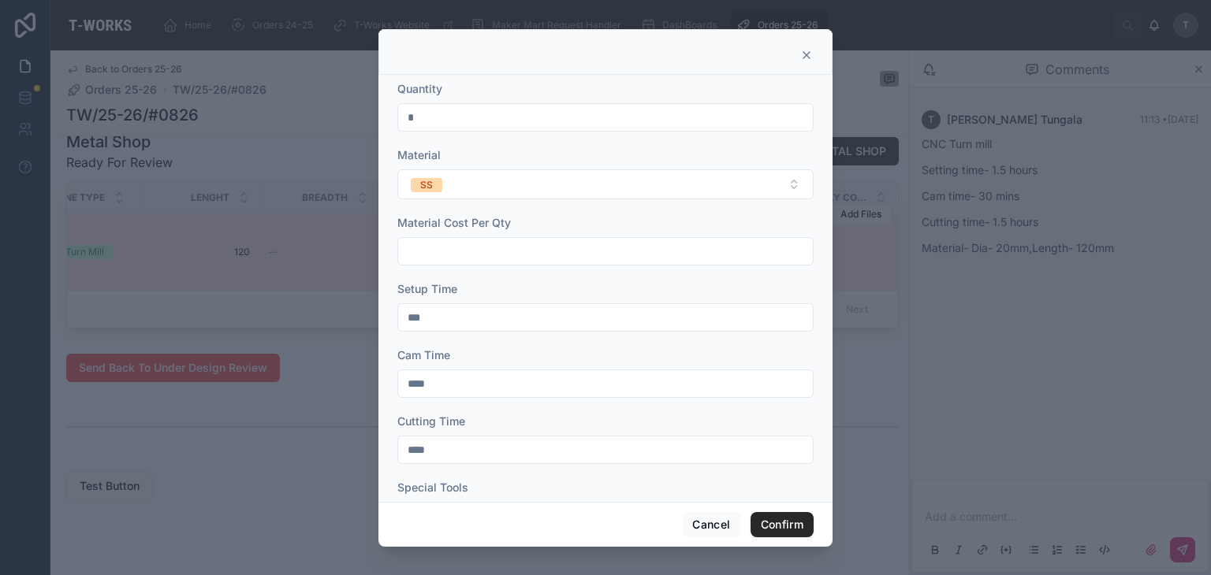
click at [444, 379] on input "****" at bounding box center [605, 384] width 415 height 22
type input "****"
click at [451, 439] on input "****" at bounding box center [605, 450] width 415 height 22
click at [451, 440] on input "****" at bounding box center [605, 450] width 415 height 22
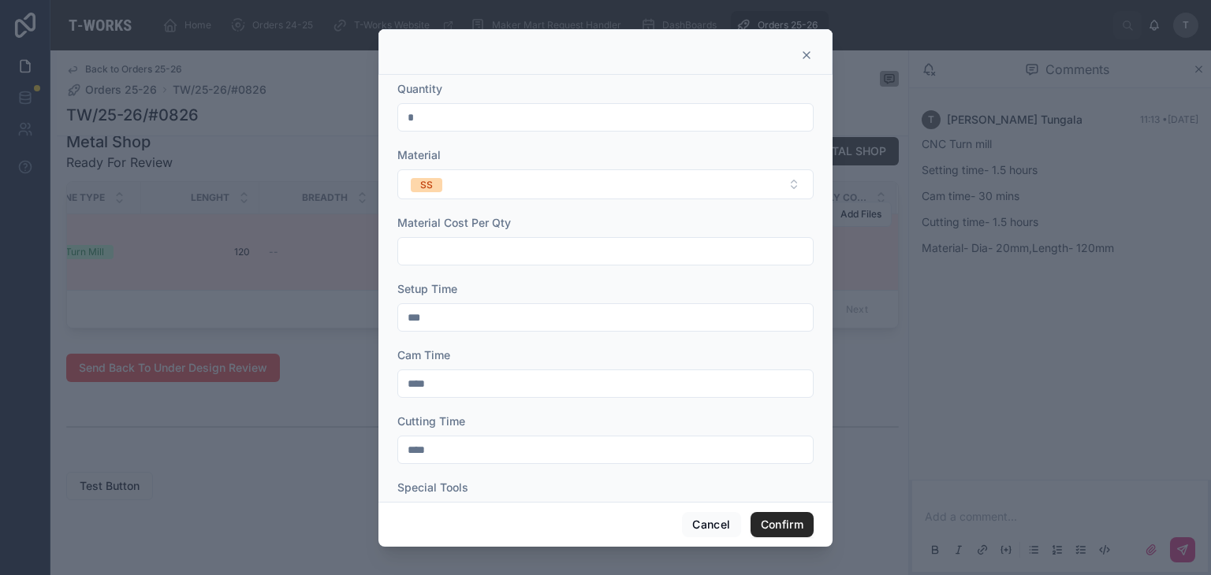
scroll to position [394, 0]
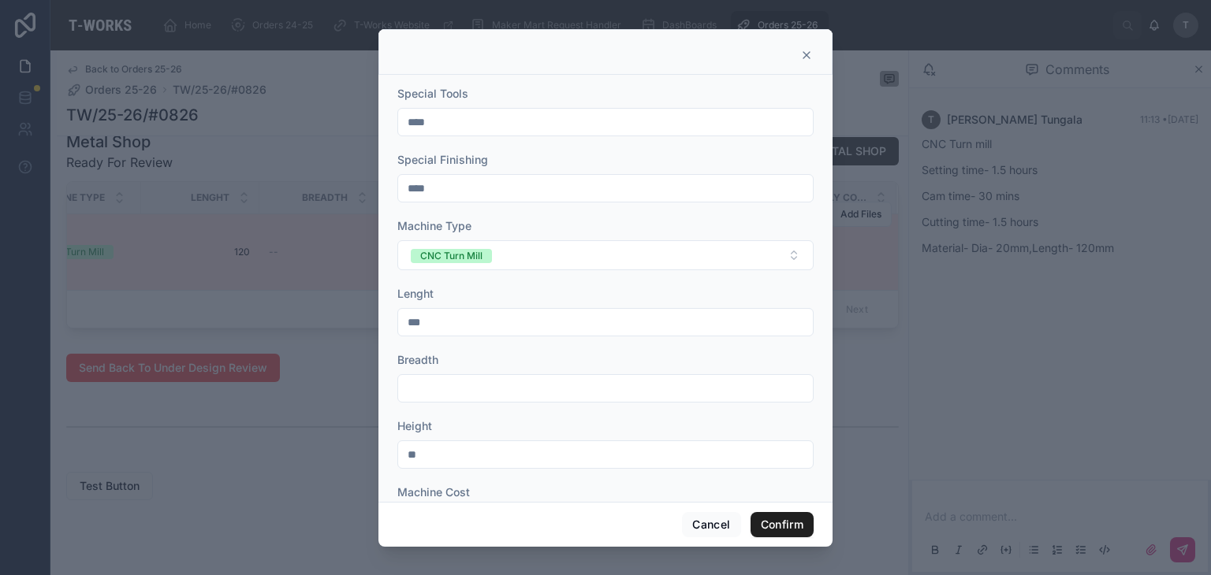
type input "****"
click at [798, 519] on button "Confirm" at bounding box center [781, 524] width 63 height 25
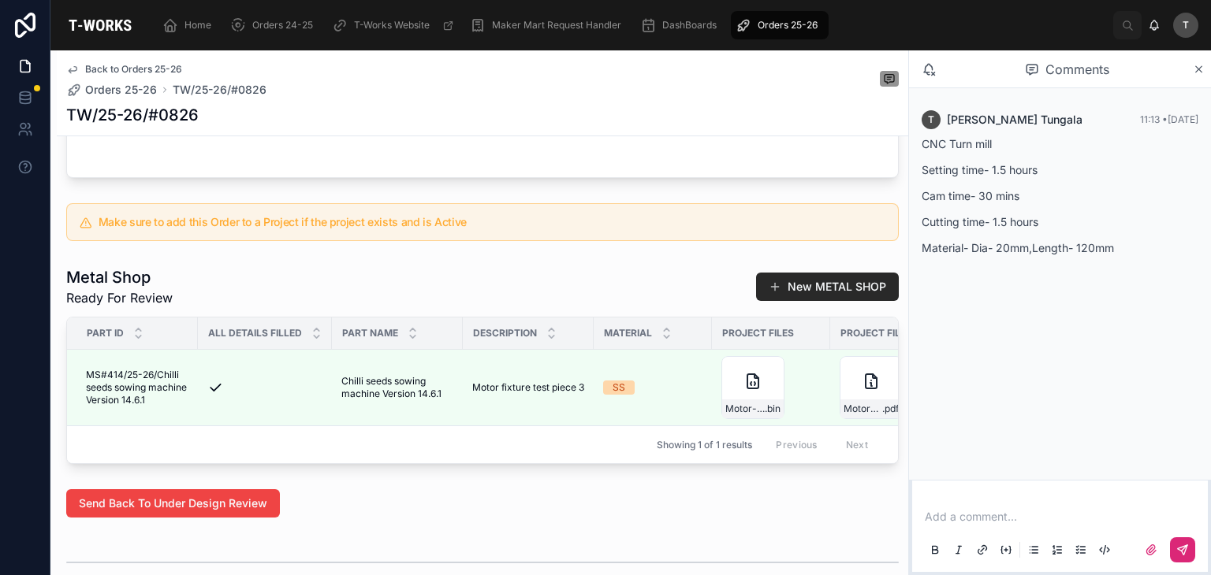
scroll to position [473, 0]
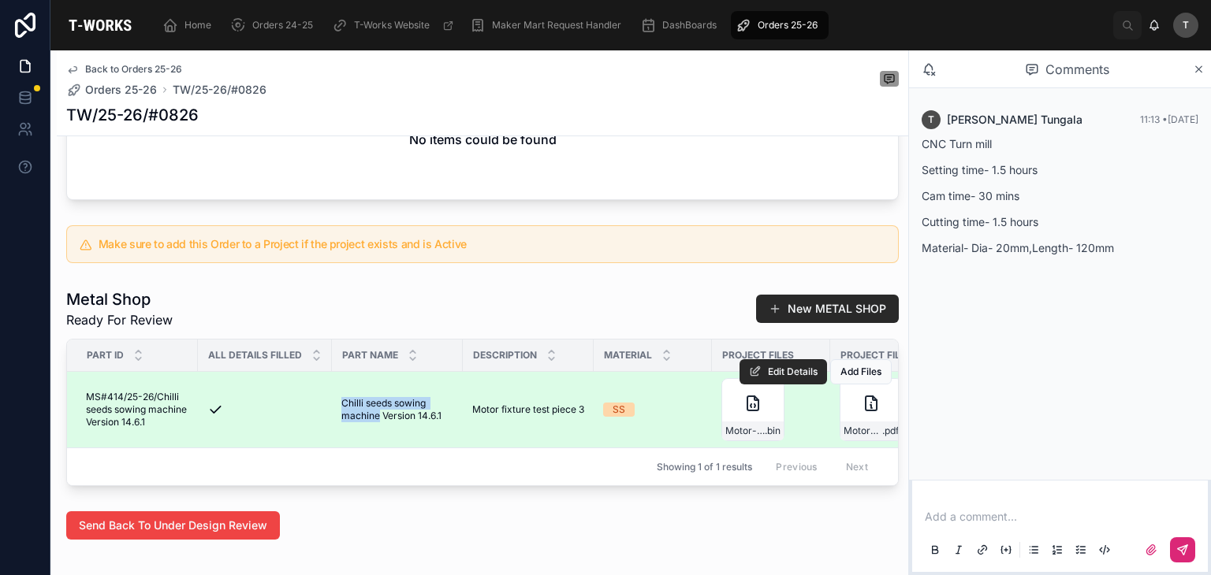
drag, startPoint x: 340, startPoint y: 411, endPoint x: 378, endPoint y: 433, distance: 43.4
click at [378, 433] on td "Chilli seeds sowing machine Version 14.6.1 Chilli seeds sowing machine Version …" at bounding box center [397, 410] width 131 height 76
copy span "Chilli seeds sowing machine"
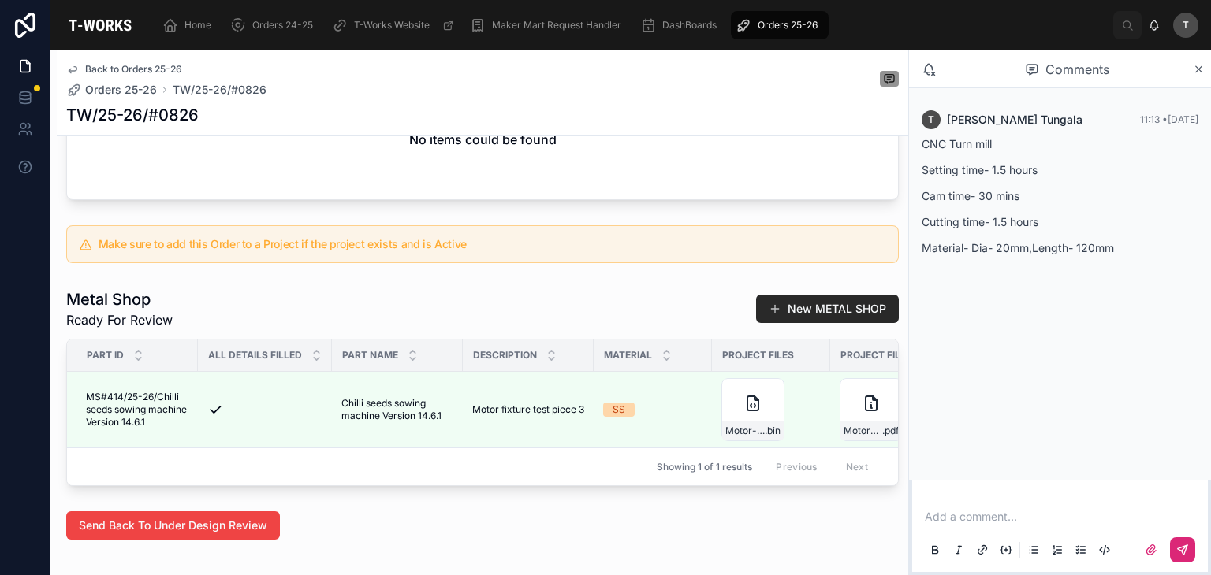
click at [965, 189] on p "Cam time- 30 mins" at bounding box center [1059, 196] width 277 height 17
click at [1204, 66] on div "Comments" at bounding box center [1060, 69] width 302 height 38
click at [1196, 61] on div "Comments" at bounding box center [1060, 69] width 302 height 38
click at [1196, 67] on icon at bounding box center [1198, 69] width 12 height 13
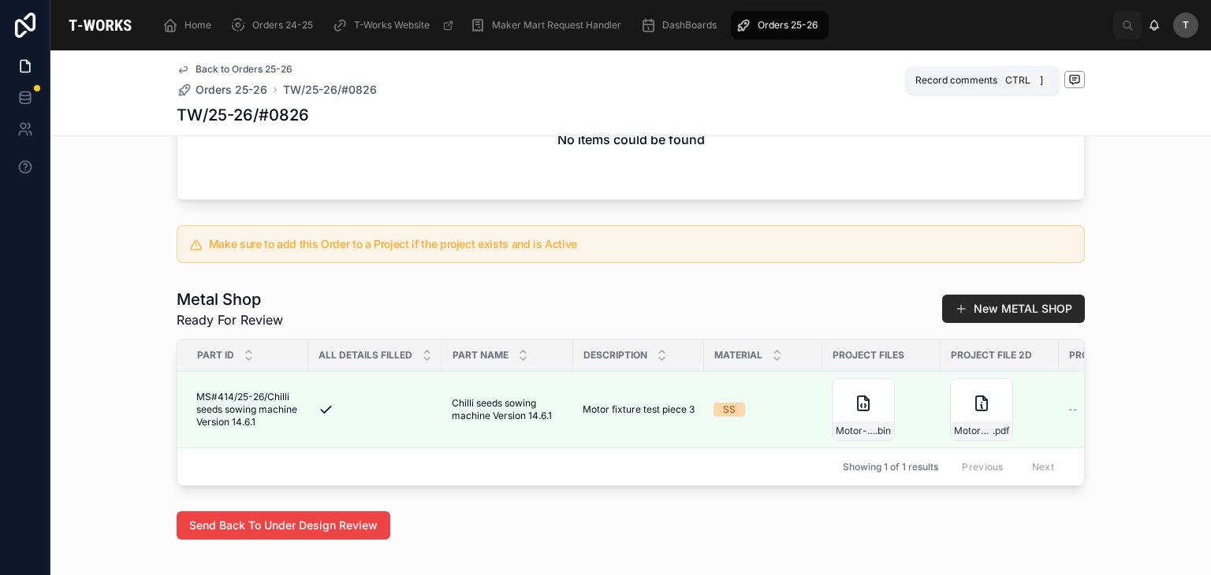
click at [1072, 75] on icon at bounding box center [1073, 79] width 9 height 9
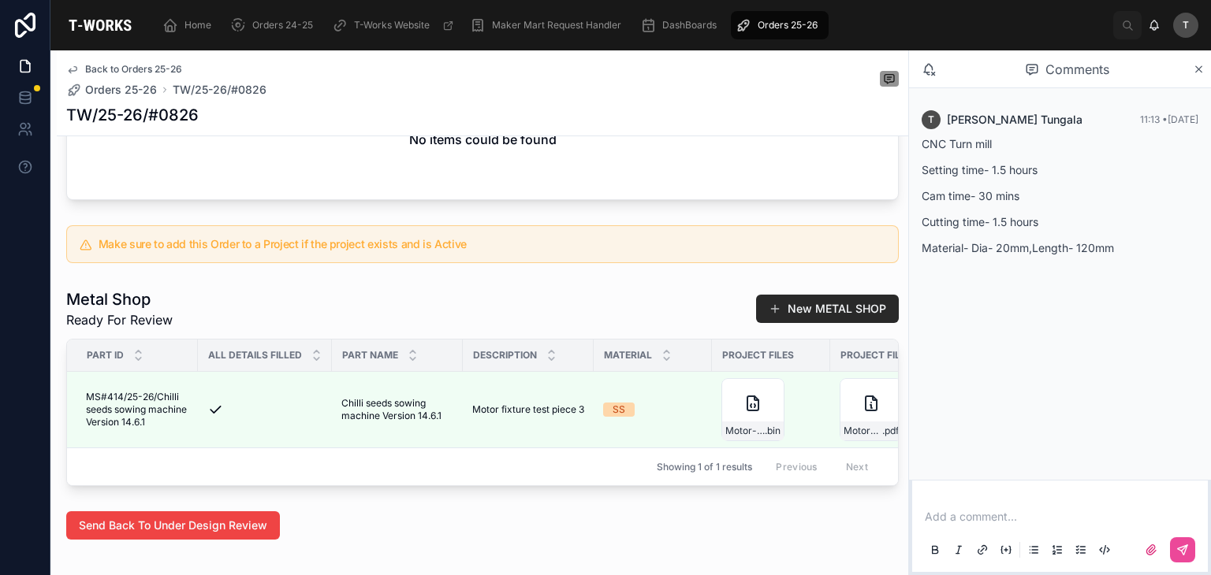
click at [996, 272] on div "T Tungala [PERSON_NAME] 11:13 • [DATE] CNC Turn mill Setting time- 1.5 hours Ca…" at bounding box center [1060, 188] width 296 height 174
click at [1195, 70] on icon at bounding box center [1198, 69] width 12 height 13
